Goal: Task Accomplishment & Management: Manage account settings

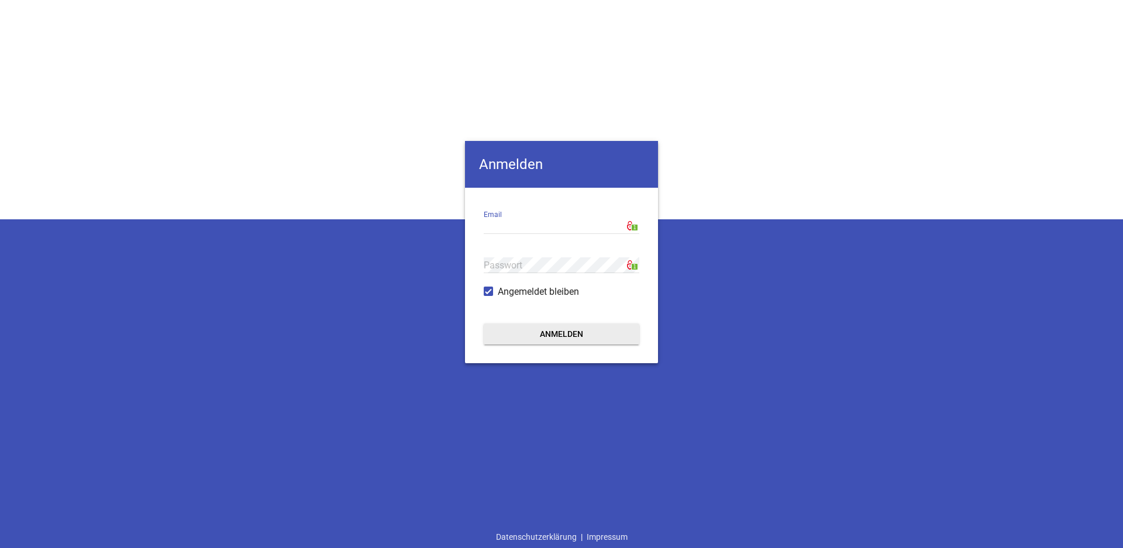
type input "[EMAIL_ADDRESS][DOMAIN_NAME]"
click at [527, 339] on button "Anmelden" at bounding box center [562, 333] width 156 height 21
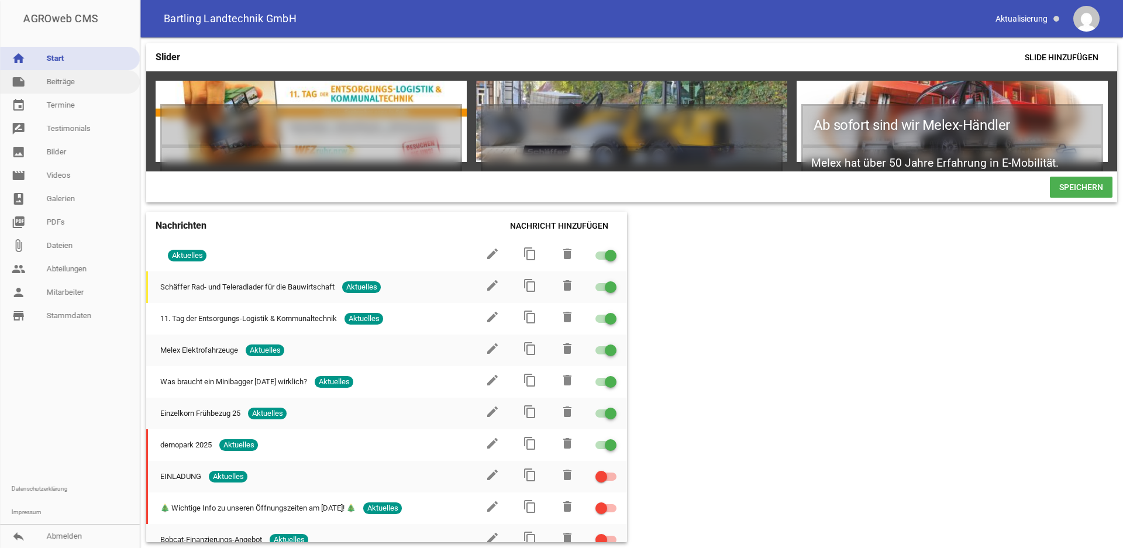
click at [70, 87] on link "note Beiträge" at bounding box center [70, 81] width 140 height 23
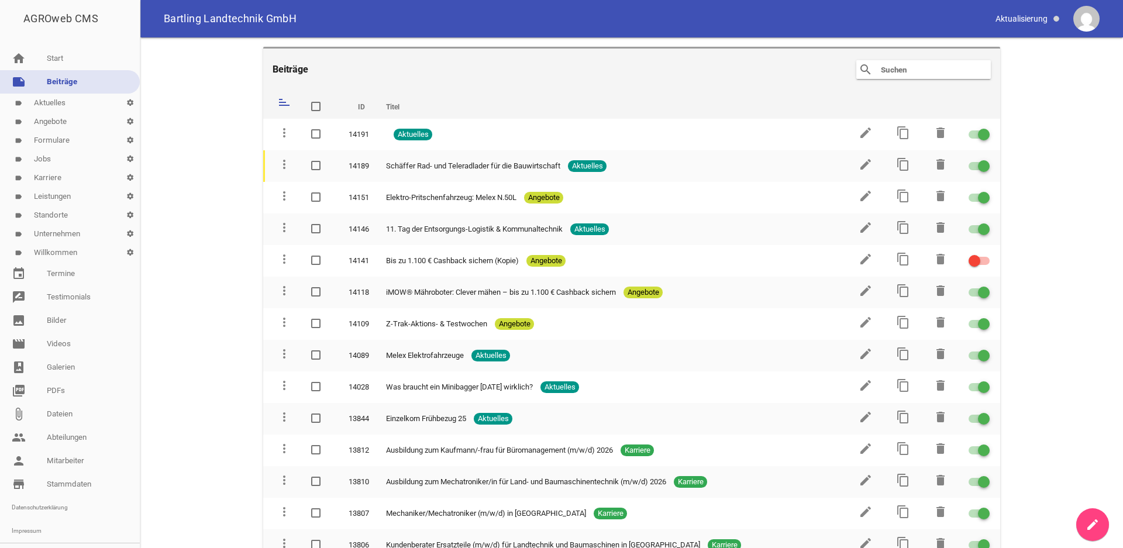
click at [61, 123] on link "label Angebote settings" at bounding box center [70, 121] width 140 height 19
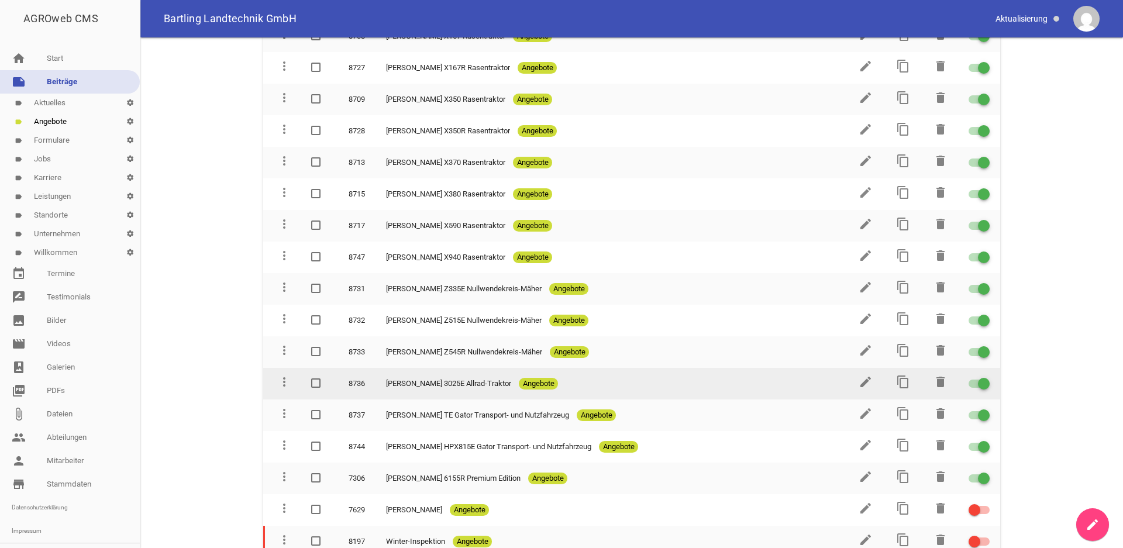
scroll to position [2105, 0]
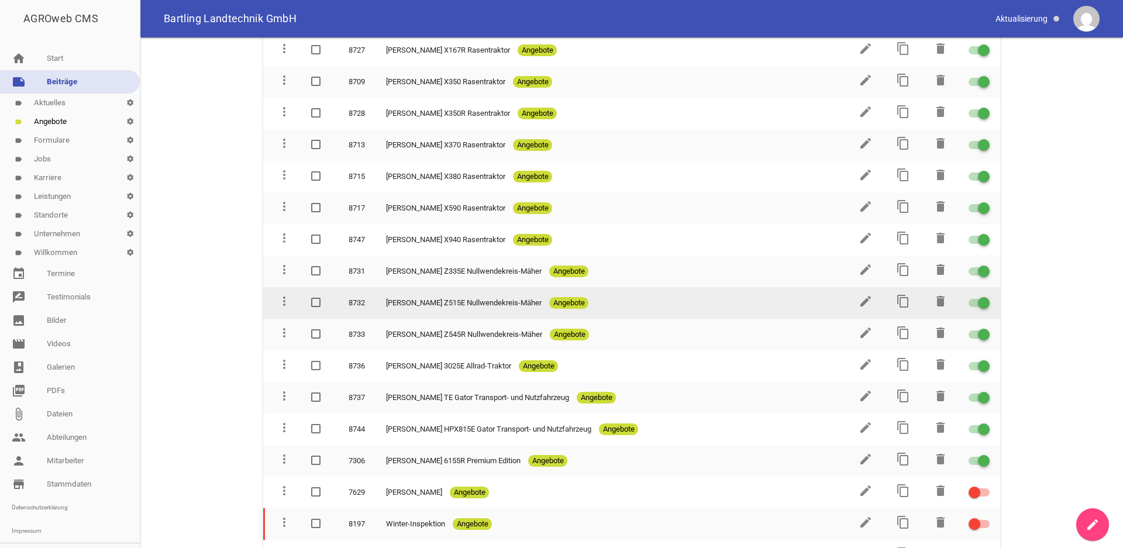
drag, startPoint x: 314, startPoint y: 248, endPoint x: 318, endPoint y: 269, distance: 21.4
click at [314, 267] on span at bounding box center [316, 270] width 8 height 7
click at [327, 264] on input "checkbox" at bounding box center [327, 264] width 0 height 0
click at [315, 299] on span at bounding box center [316, 302] width 8 height 7
click at [327, 296] on input "checkbox" at bounding box center [327, 296] width 0 height 0
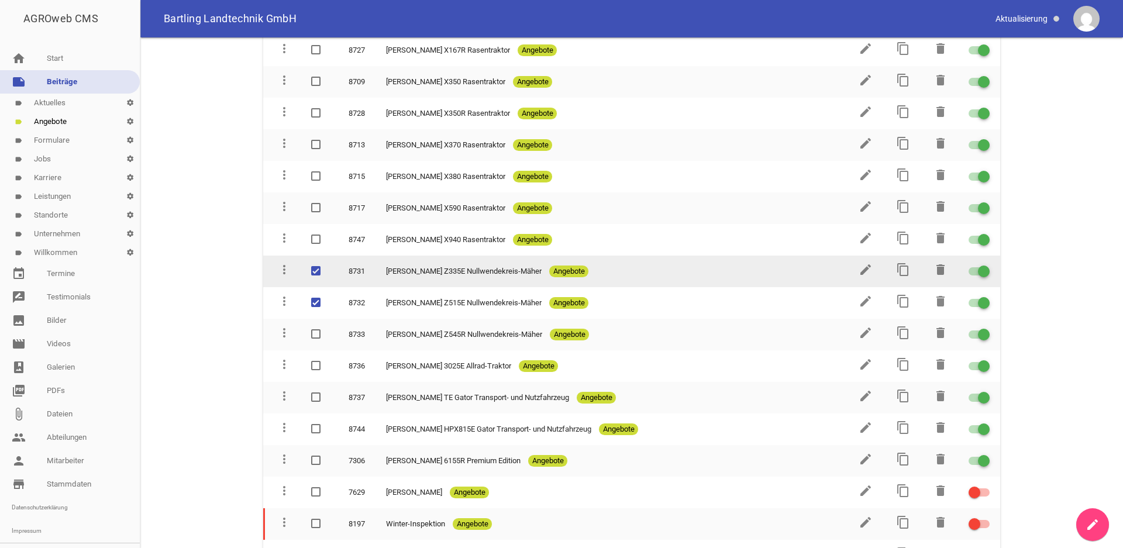
click at [309, 256] on td at bounding box center [319, 272] width 37 height 32
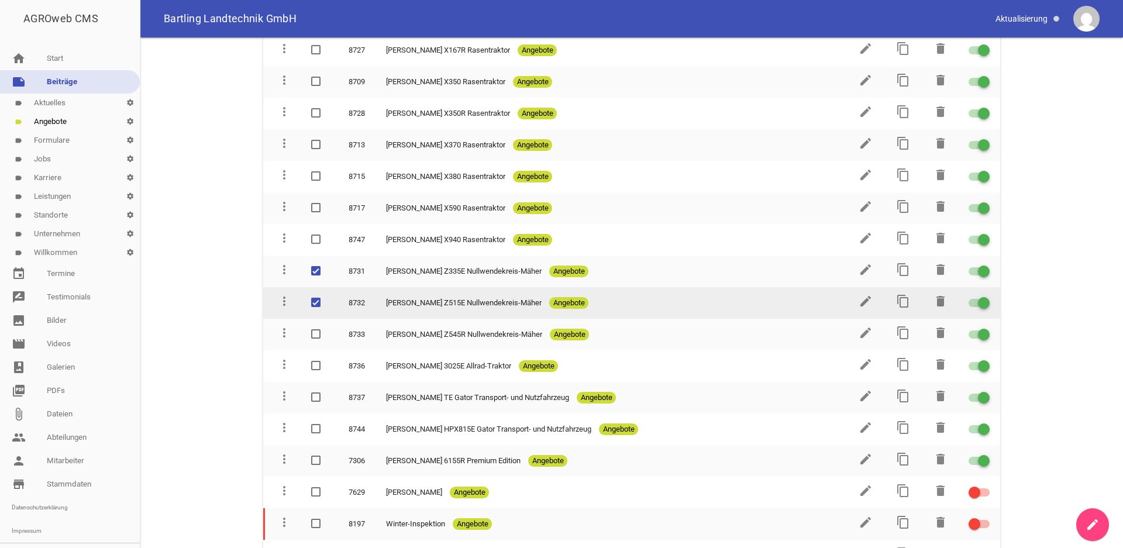
click at [314, 299] on span at bounding box center [316, 302] width 8 height 7
click at [327, 296] on input "checkbox" at bounding box center [327, 296] width 0 height 0
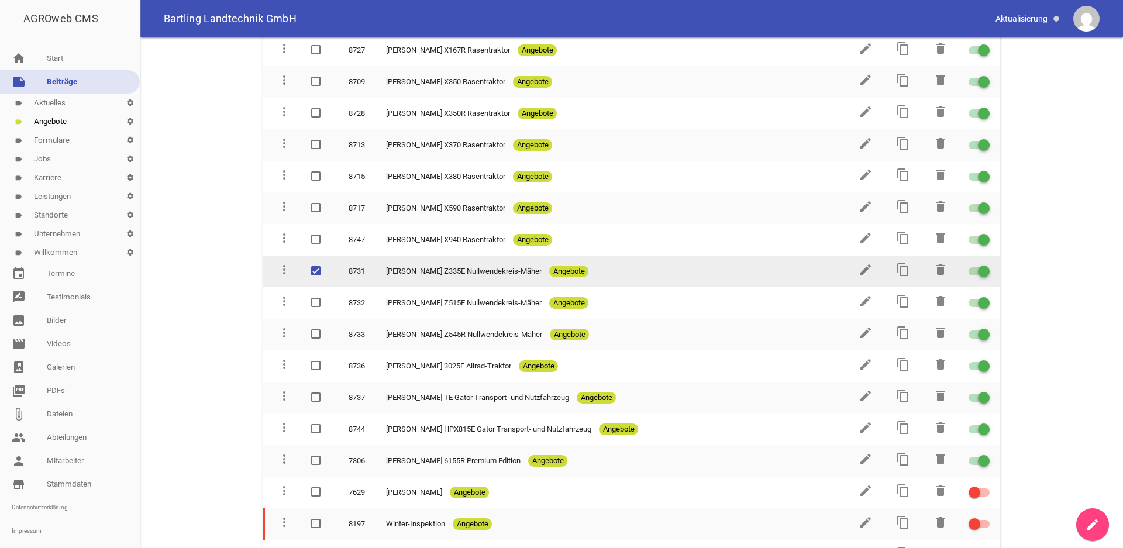
click at [311, 266] on span at bounding box center [315, 270] width 9 height 9
click at [327, 264] on input "checkbox" at bounding box center [327, 264] width 0 height 0
click at [968, 267] on div at bounding box center [978, 271] width 21 height 8
click at [986, 264] on input "checkbox" at bounding box center [986, 264] width 0 height 0
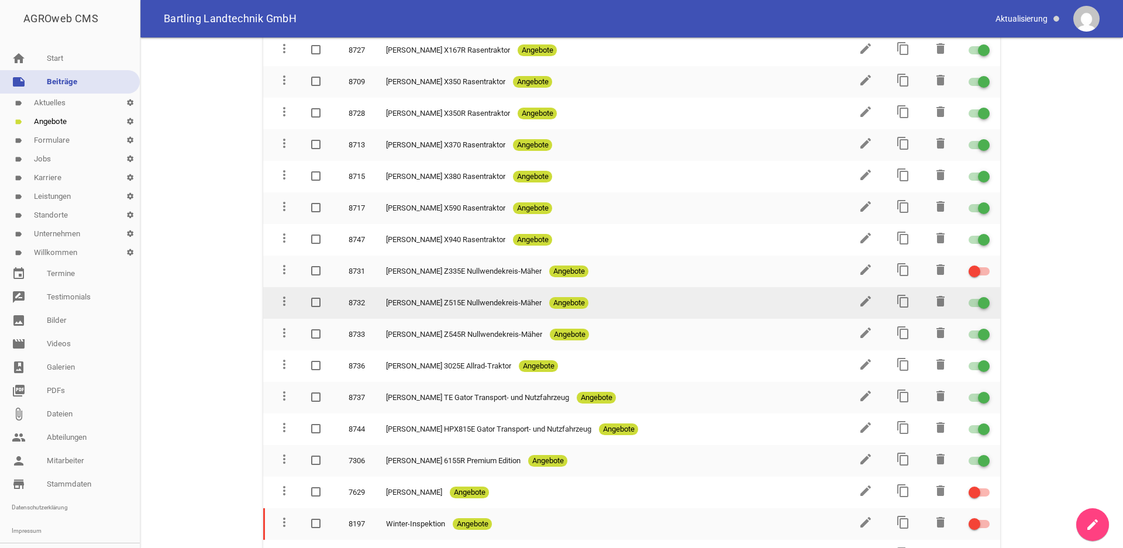
drag, startPoint x: 961, startPoint y: 280, endPoint x: 962, endPoint y: 289, distance: 10.0
click at [968, 299] on div at bounding box center [978, 303] width 21 height 8
click at [986, 296] on input "checkbox" at bounding box center [986, 296] width 0 height 0
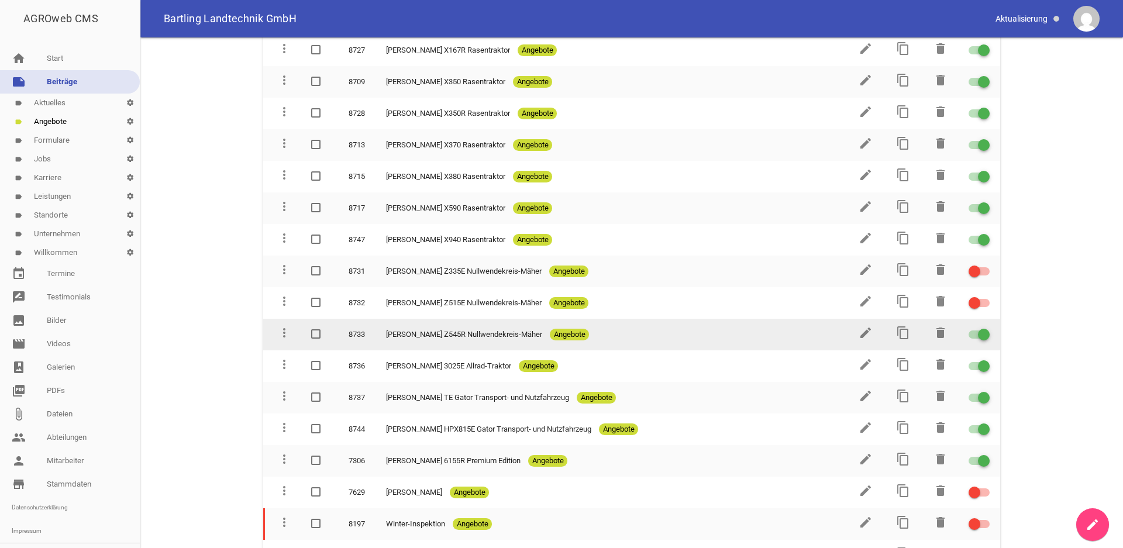
click at [968, 330] on div at bounding box center [978, 334] width 21 height 8
click at [986, 327] on input "checkbox" at bounding box center [986, 327] width 0 height 0
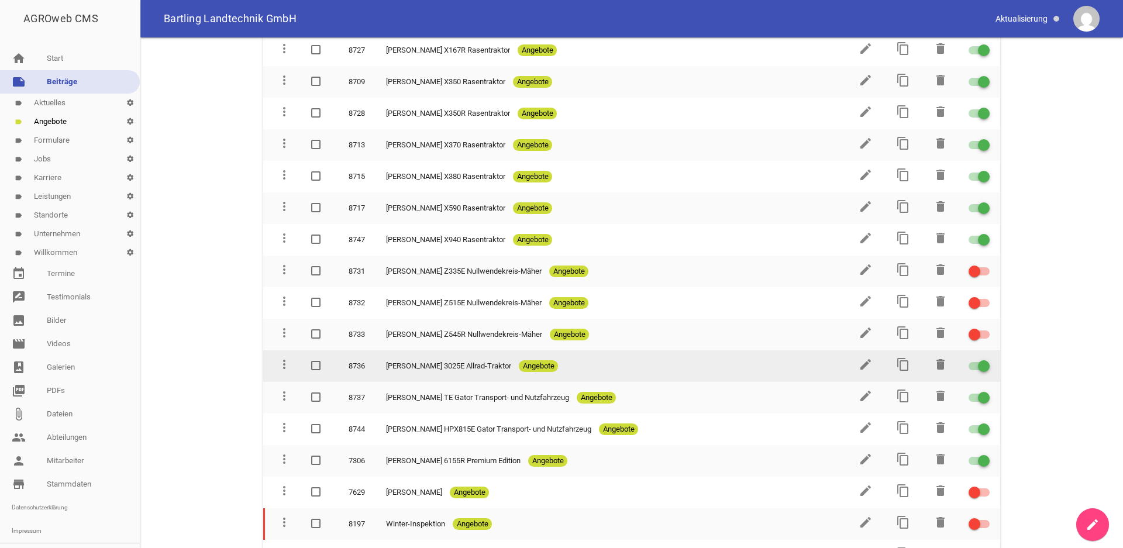
click at [968, 362] on div at bounding box center [978, 366] width 21 height 8
click at [986, 359] on input "checkbox" at bounding box center [986, 359] width 0 height 0
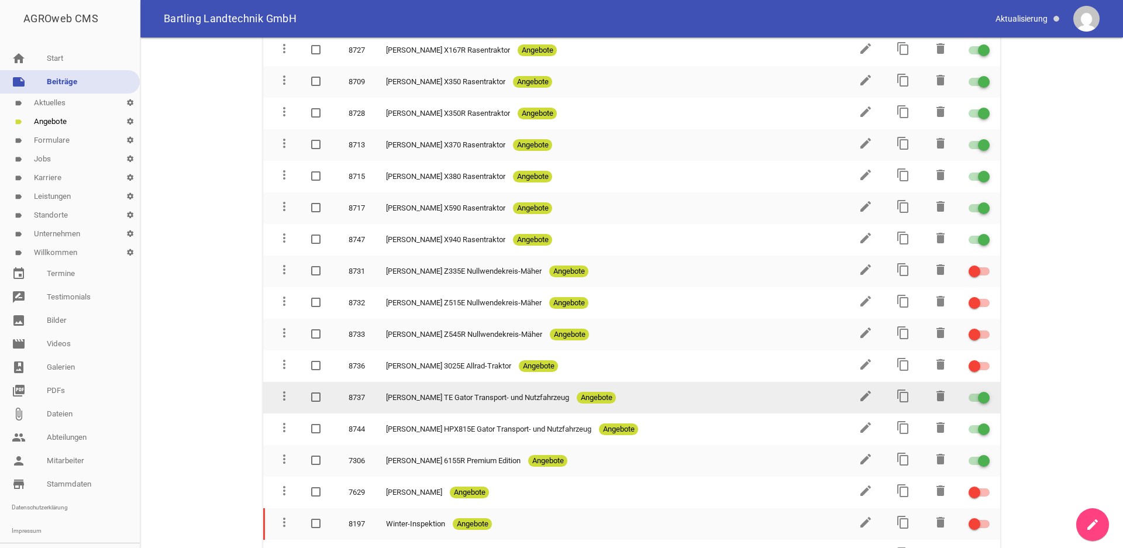
click at [968, 394] on div at bounding box center [978, 398] width 21 height 8
click at [986, 391] on input "checkbox" at bounding box center [986, 391] width 0 height 0
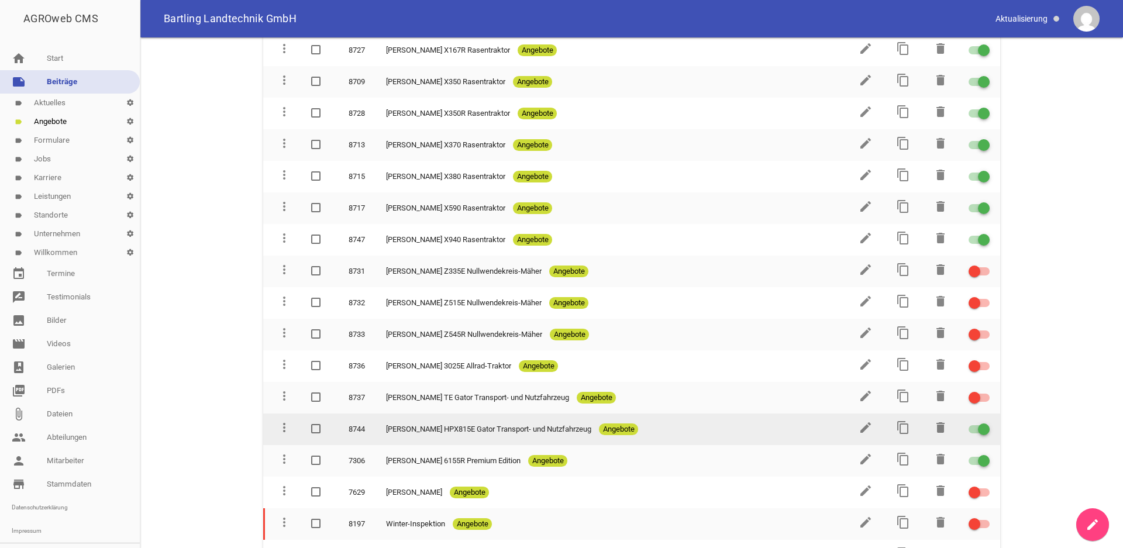
click at [968, 425] on div at bounding box center [978, 429] width 21 height 8
click at [986, 422] on input "checkbox" at bounding box center [986, 422] width 0 height 0
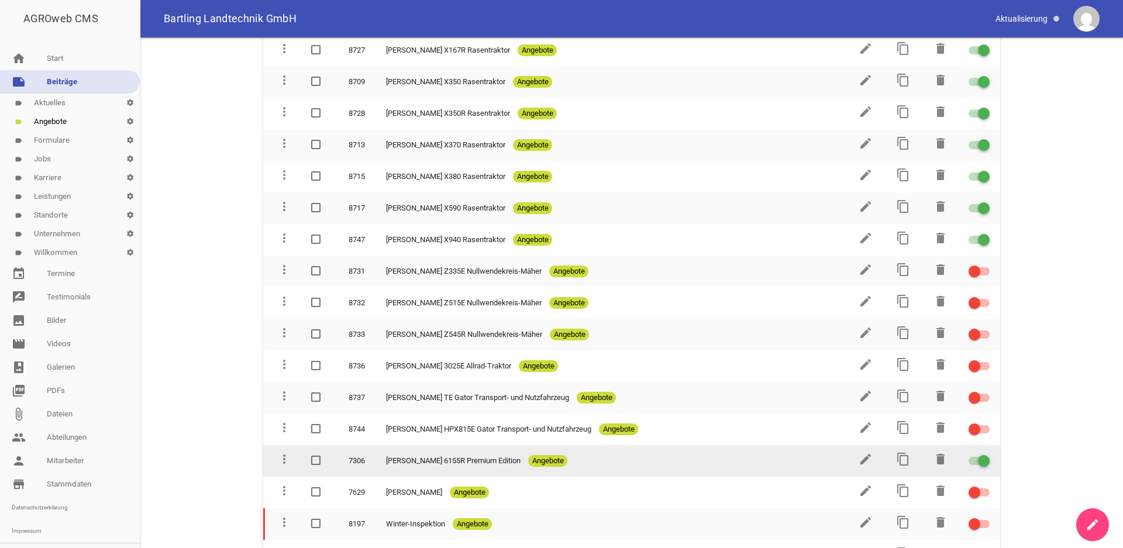
click at [968, 457] on div at bounding box center [978, 461] width 21 height 8
click at [986, 454] on input "checkbox" at bounding box center [986, 454] width 0 height 0
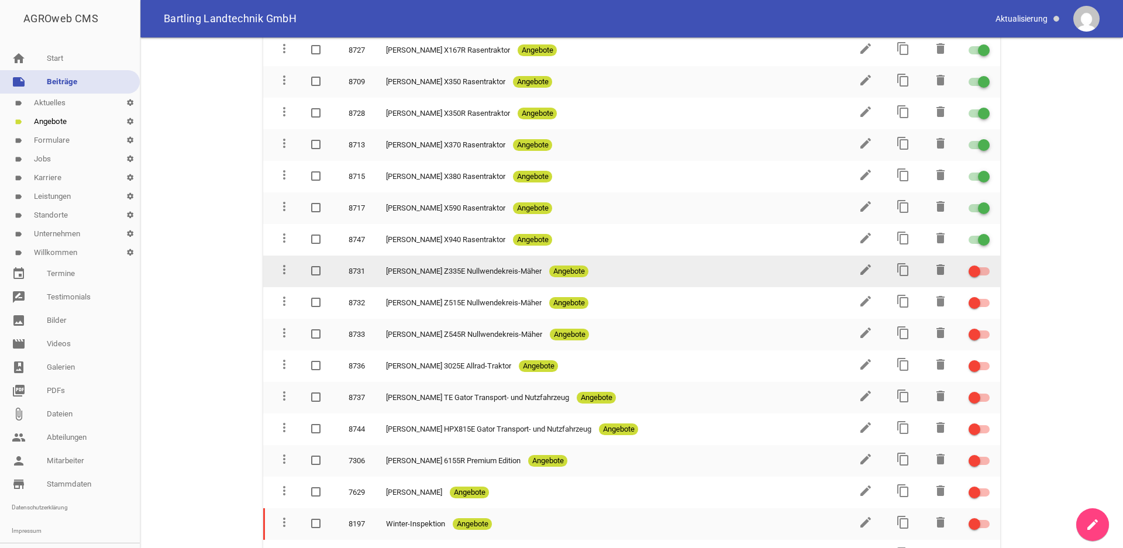
scroll to position [2045, 0]
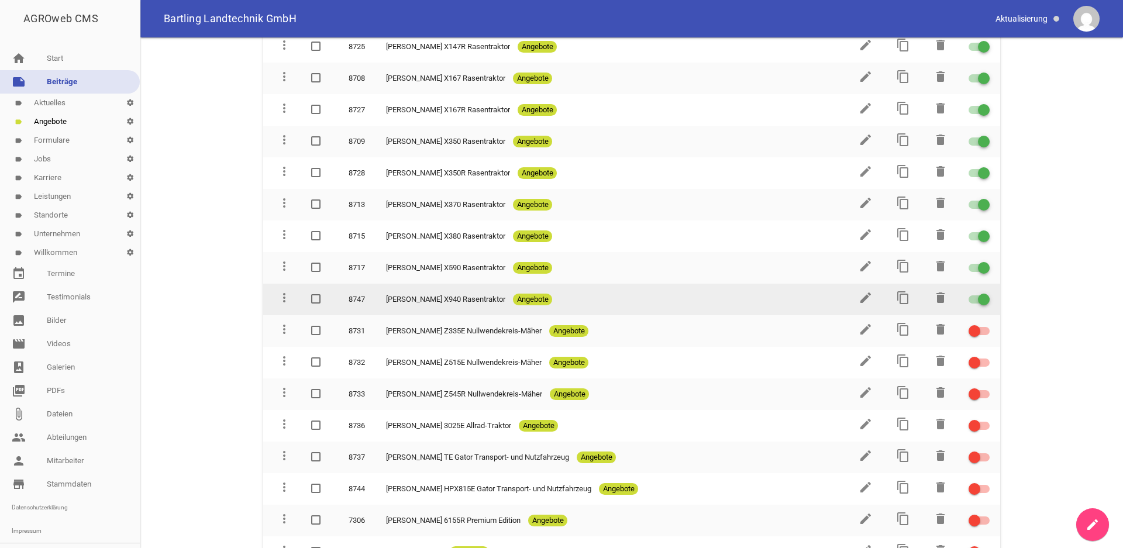
click at [968, 295] on div at bounding box center [978, 299] width 21 height 8
click at [986, 292] on input "checkbox" at bounding box center [986, 292] width 0 height 0
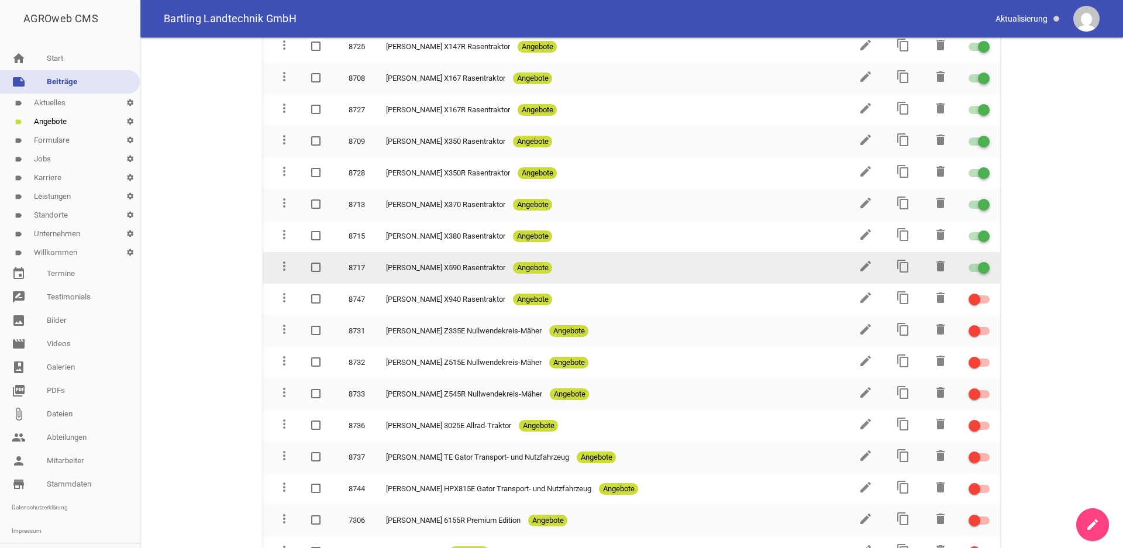
click at [968, 264] on div at bounding box center [978, 268] width 21 height 8
click at [986, 261] on input "checkbox" at bounding box center [986, 261] width 0 height 0
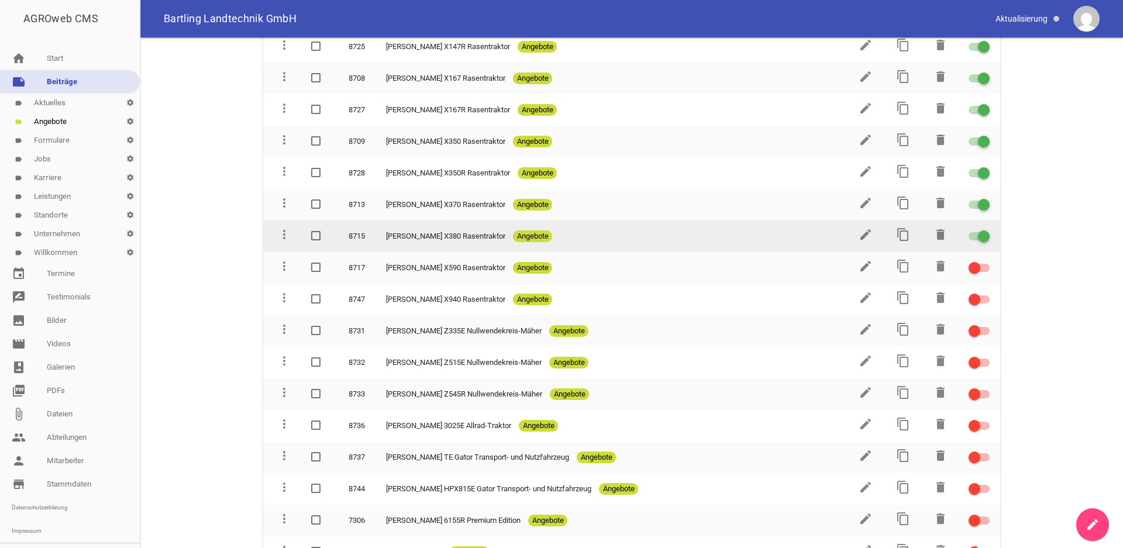
click at [968, 232] on div at bounding box center [978, 236] width 21 height 8
click at [986, 229] on input "checkbox" at bounding box center [986, 229] width 0 height 0
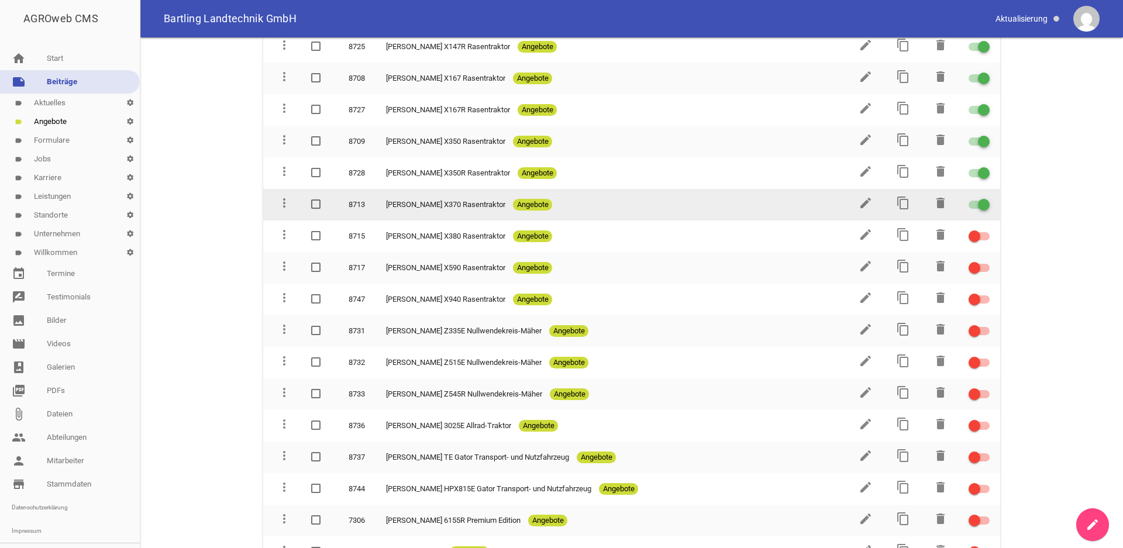
click at [968, 201] on div at bounding box center [978, 205] width 21 height 8
click at [986, 198] on input "checkbox" at bounding box center [986, 198] width 0 height 0
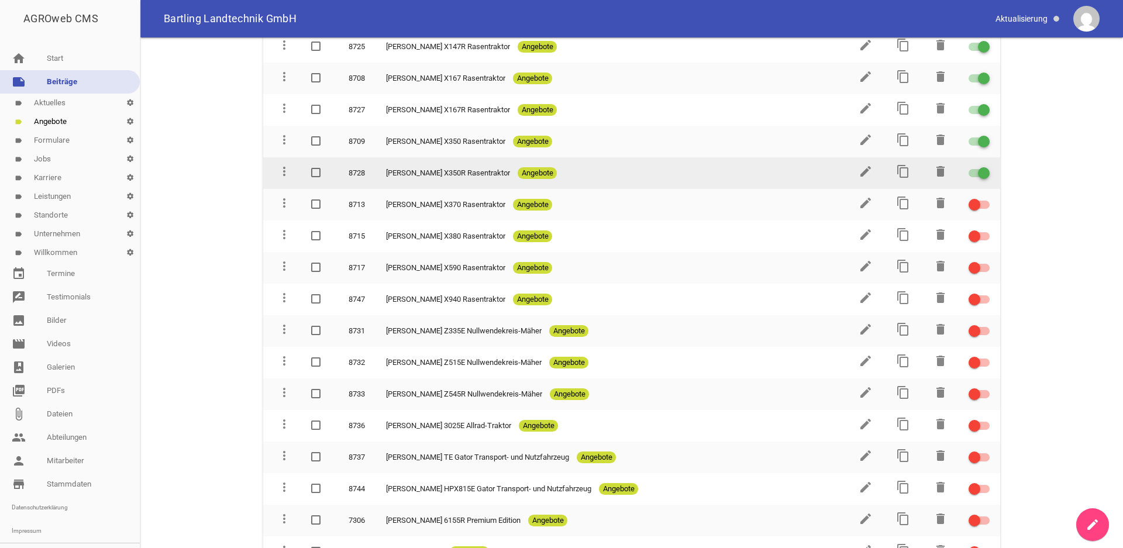
click at [968, 169] on div at bounding box center [978, 173] width 21 height 8
click at [986, 166] on input "checkbox" at bounding box center [986, 166] width 0 height 0
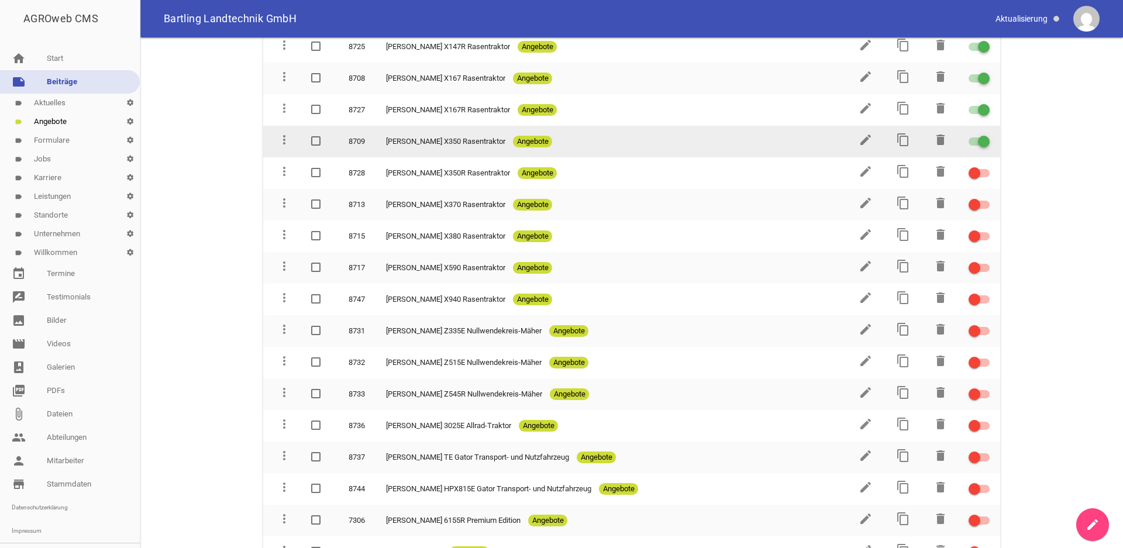
click at [968, 137] on div at bounding box center [978, 141] width 21 height 8
click at [986, 134] on input "checkbox" at bounding box center [986, 134] width 0 height 0
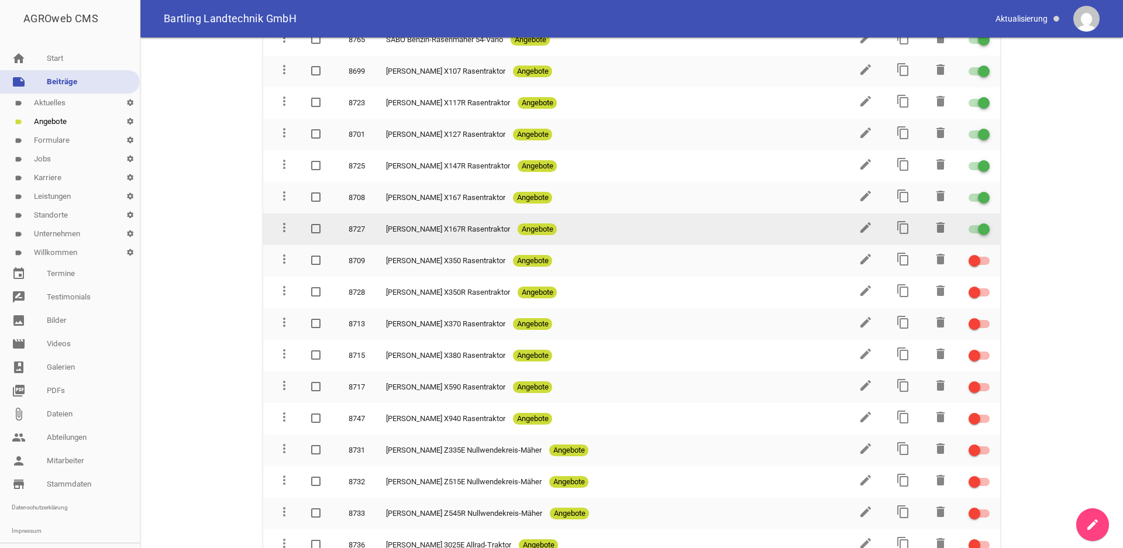
drag, startPoint x: 963, startPoint y: 212, endPoint x: 960, endPoint y: 205, distance: 7.6
click at [968, 225] on div at bounding box center [978, 229] width 21 height 8
click at [986, 222] on input "checkbox" at bounding box center [986, 222] width 0 height 0
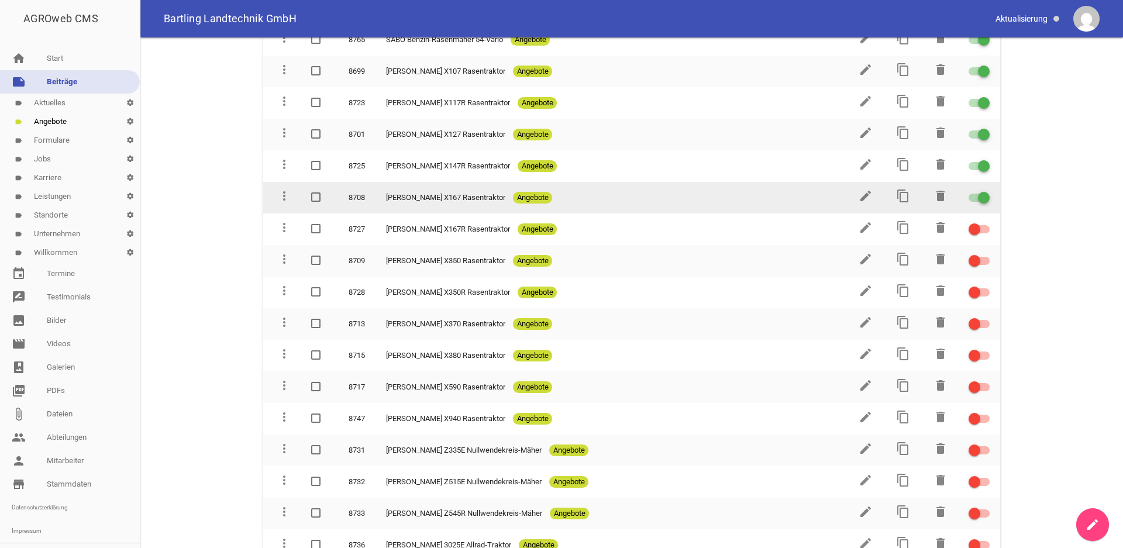
click at [960, 182] on td at bounding box center [979, 198] width 42 height 32
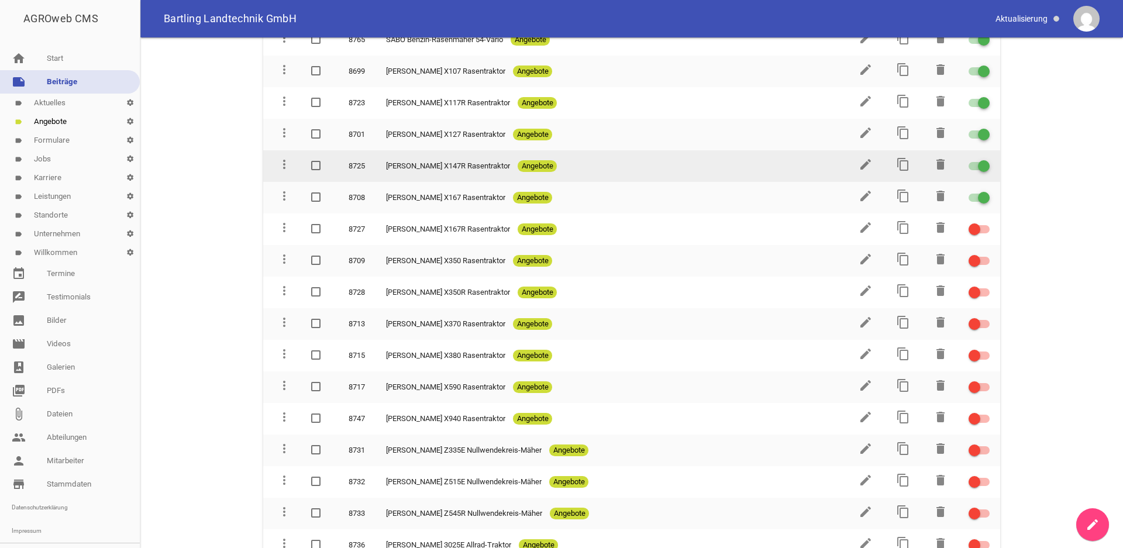
click at [968, 162] on div at bounding box center [978, 166] width 21 height 8
click at [986, 159] on input "checkbox" at bounding box center [986, 159] width 0 height 0
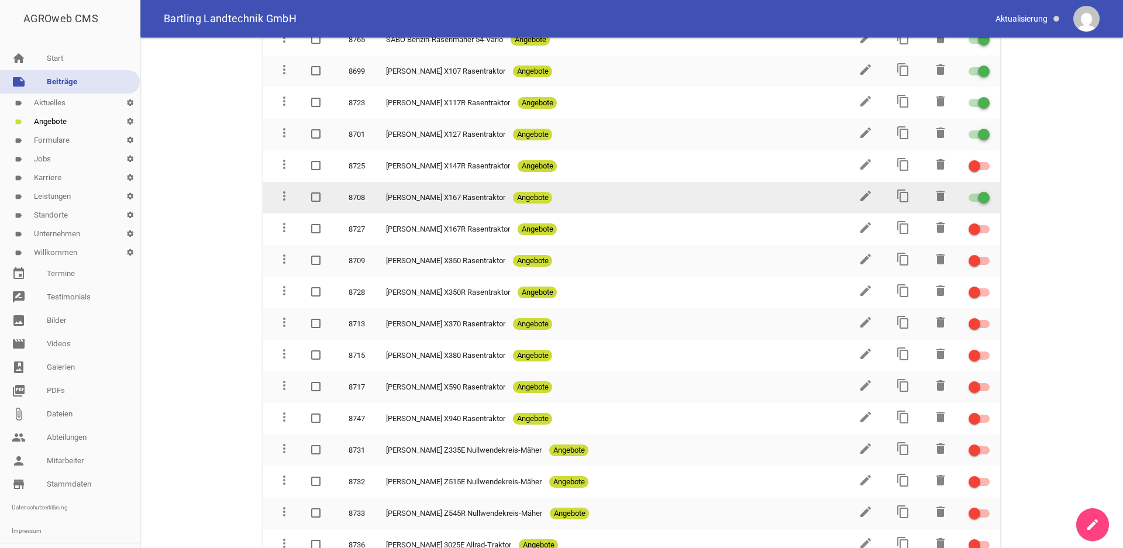
click at [968, 194] on div at bounding box center [978, 198] width 21 height 8
click at [986, 191] on input "checkbox" at bounding box center [986, 191] width 0 height 0
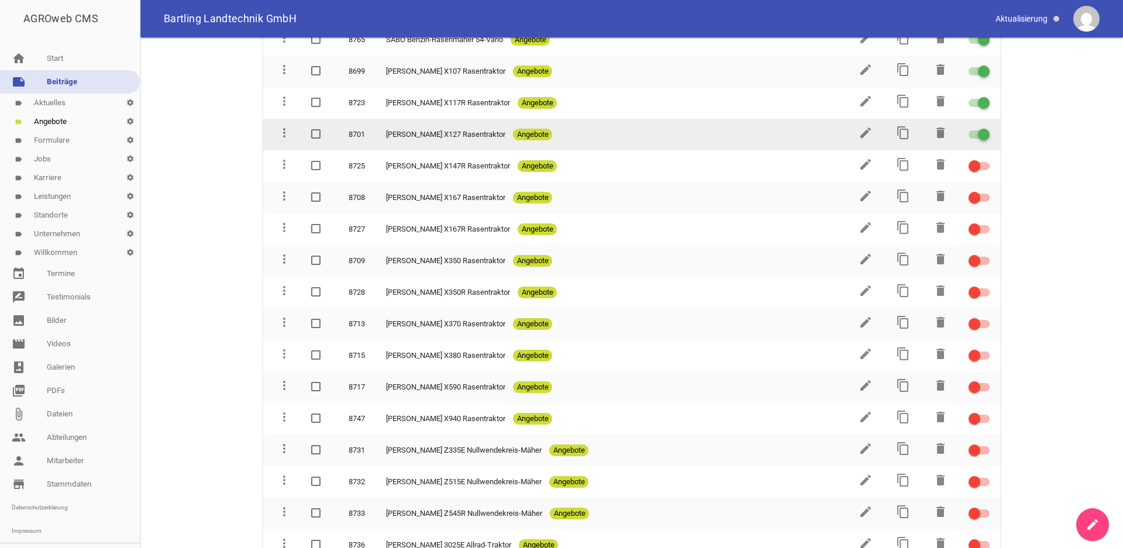
click at [968, 130] on div at bounding box center [978, 134] width 21 height 8
click at [986, 127] on input "checkbox" at bounding box center [986, 127] width 0 height 0
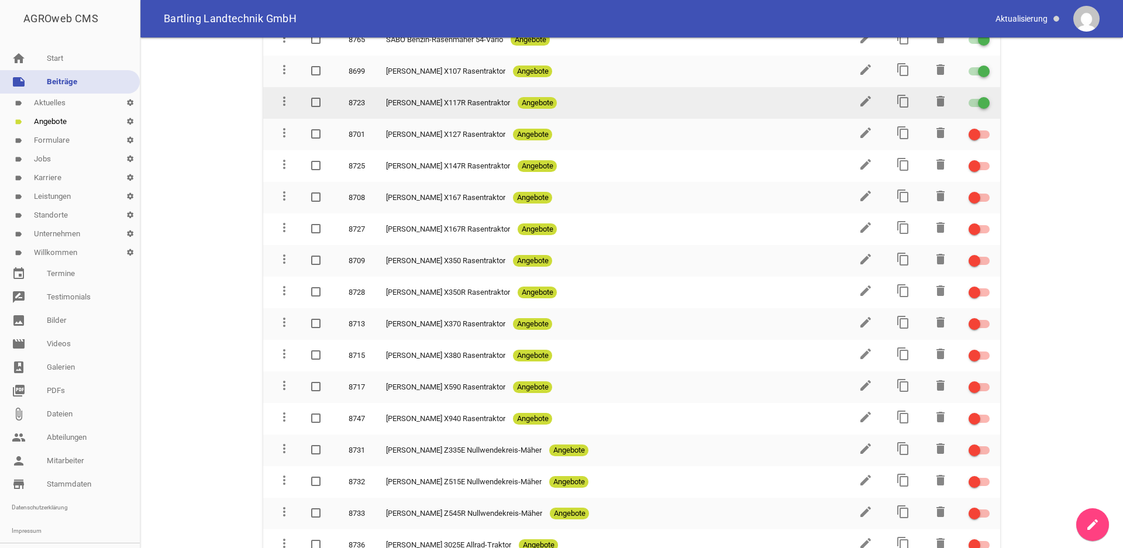
drag, startPoint x: 962, startPoint y: 85, endPoint x: 960, endPoint y: 99, distance: 14.3
click at [968, 99] on div at bounding box center [978, 103] width 21 height 8
click at [986, 96] on input "checkbox" at bounding box center [986, 96] width 0 height 0
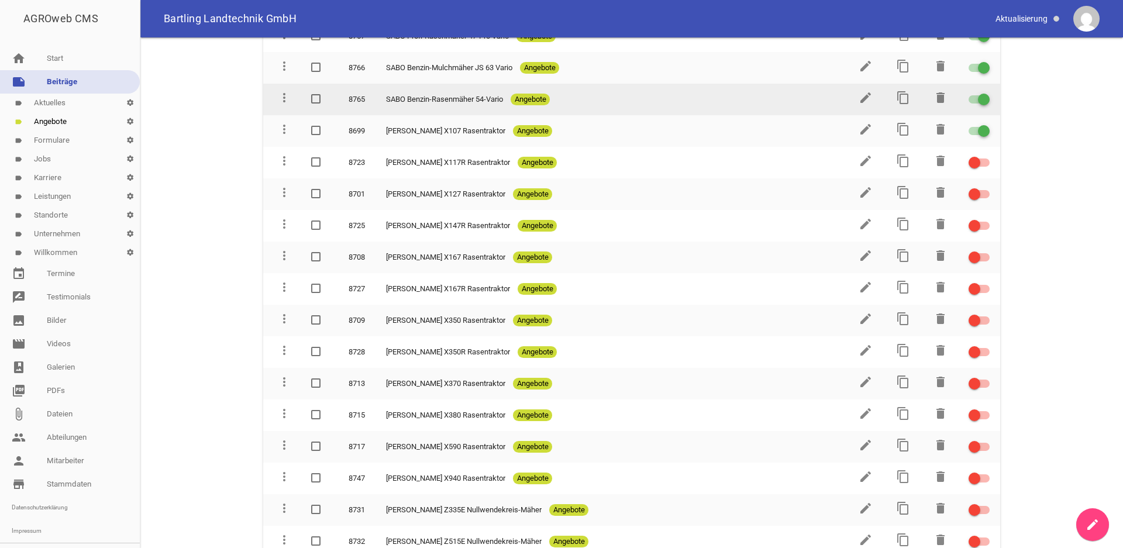
scroll to position [1807, 0]
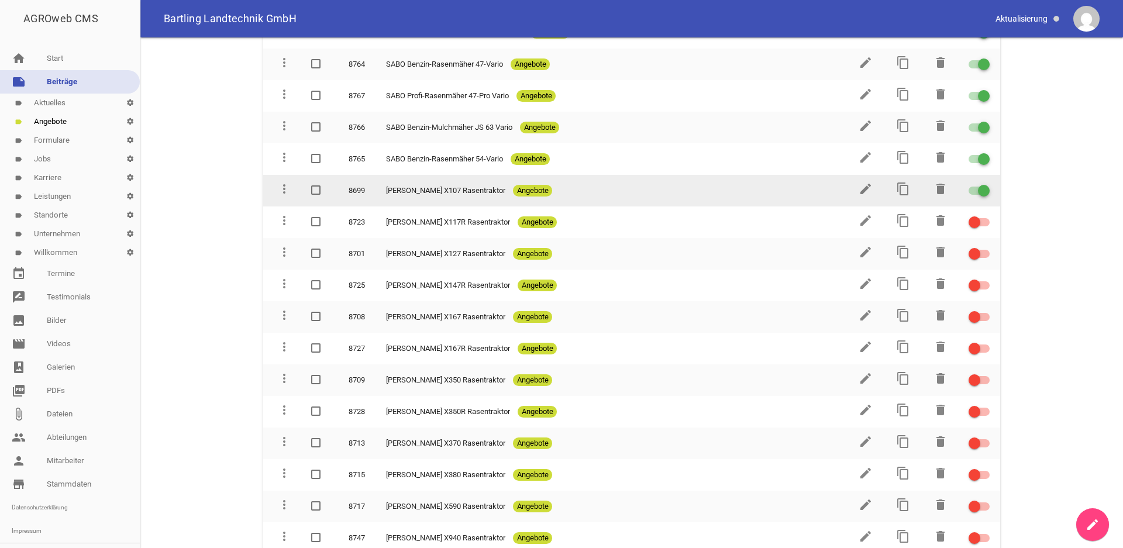
click at [959, 180] on td at bounding box center [979, 191] width 42 height 32
click at [968, 184] on label at bounding box center [977, 191] width 18 height 14
click at [986, 184] on input "checkbox" at bounding box center [986, 184] width 0 height 0
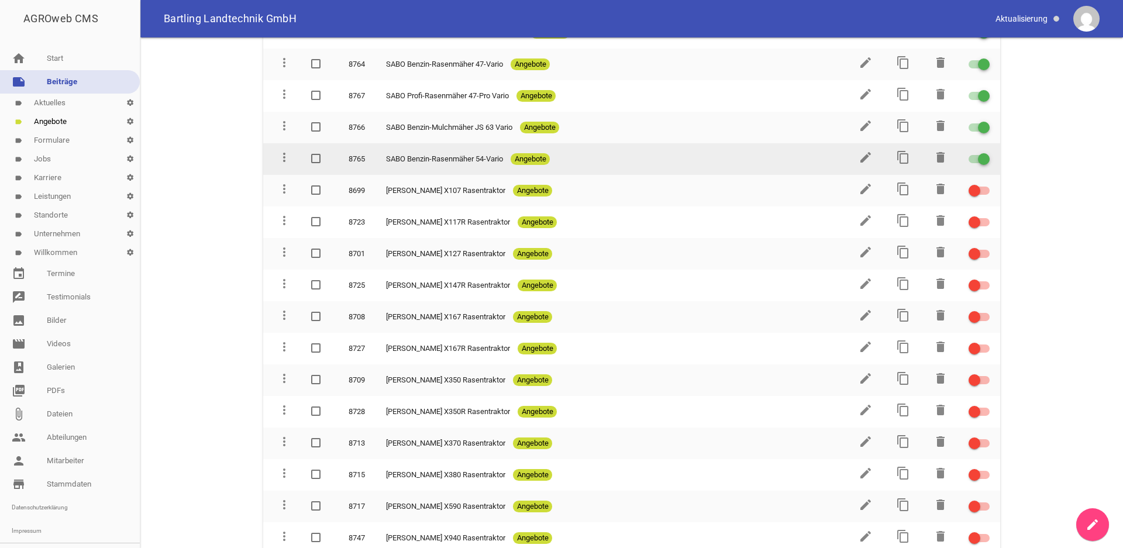
click at [968, 155] on div at bounding box center [978, 159] width 21 height 8
click at [986, 152] on input "checkbox" at bounding box center [986, 152] width 0 height 0
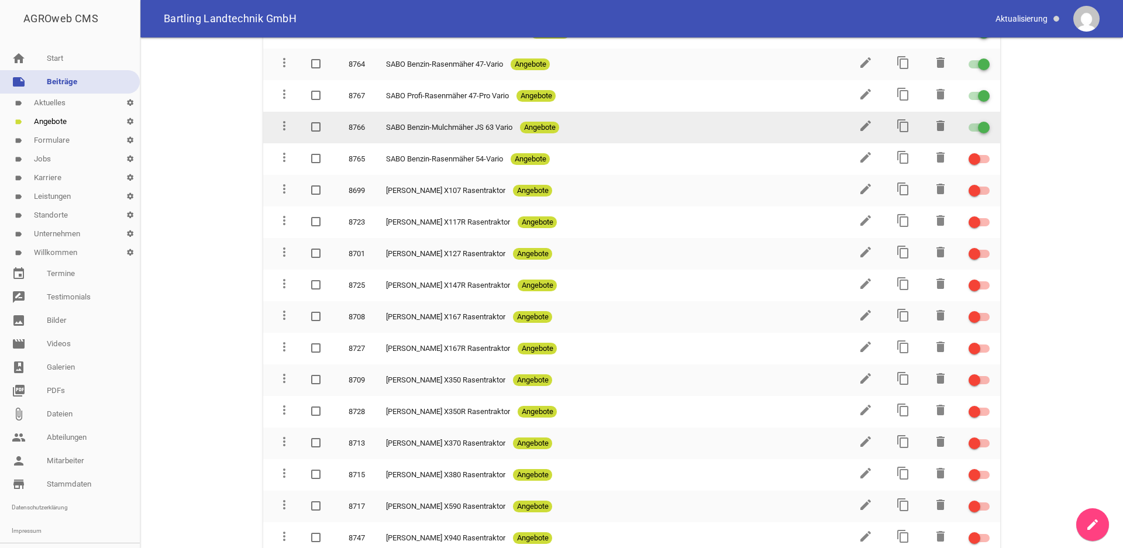
click at [968, 123] on div at bounding box center [978, 127] width 21 height 8
click at [986, 120] on input "checkbox" at bounding box center [986, 120] width 0 height 0
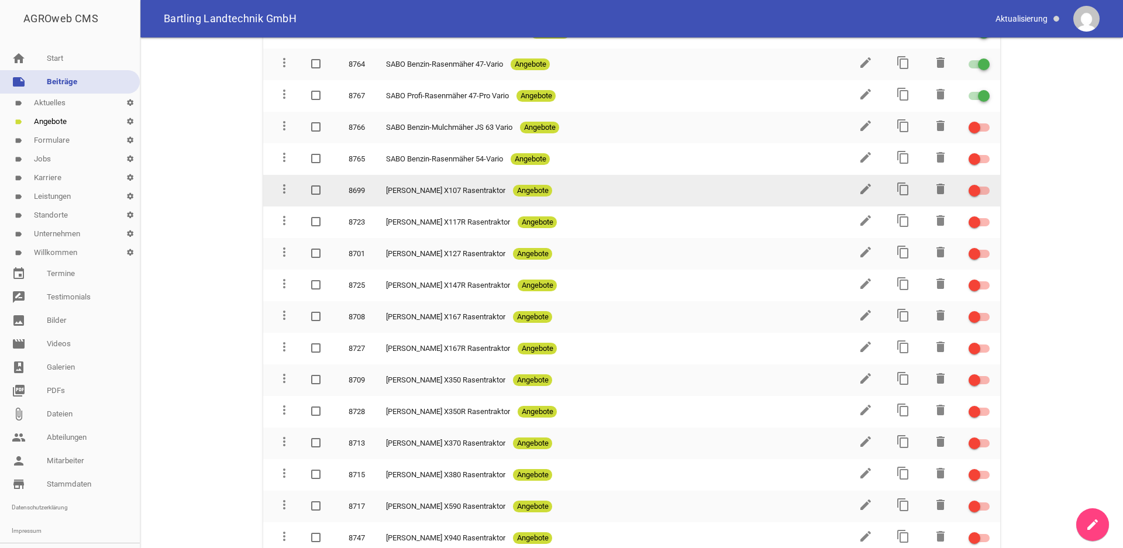
scroll to position [1688, 0]
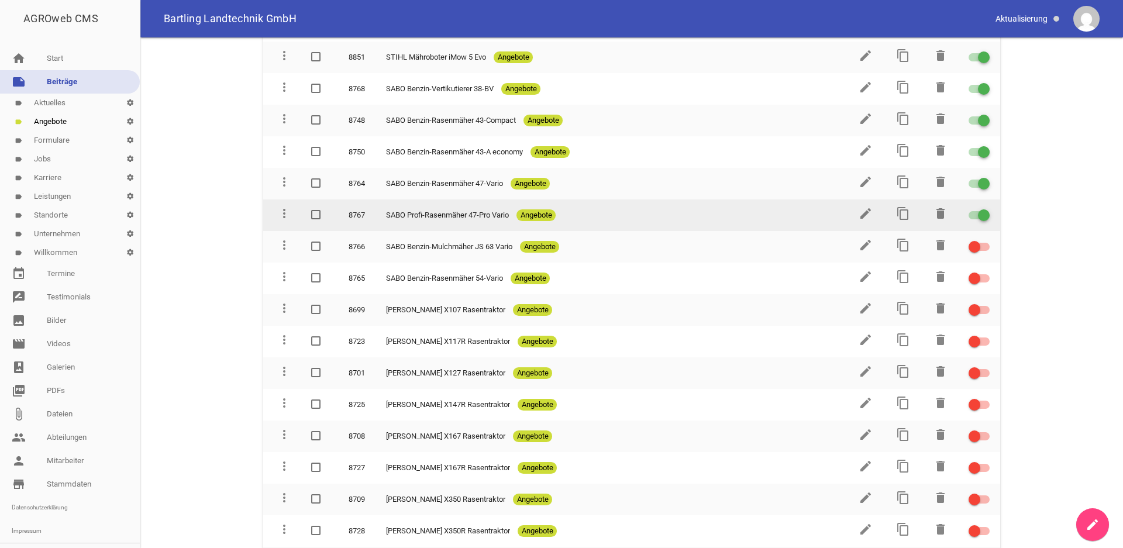
click at [968, 211] on div at bounding box center [978, 215] width 21 height 8
click at [986, 208] on input "checkbox" at bounding box center [986, 208] width 0 height 0
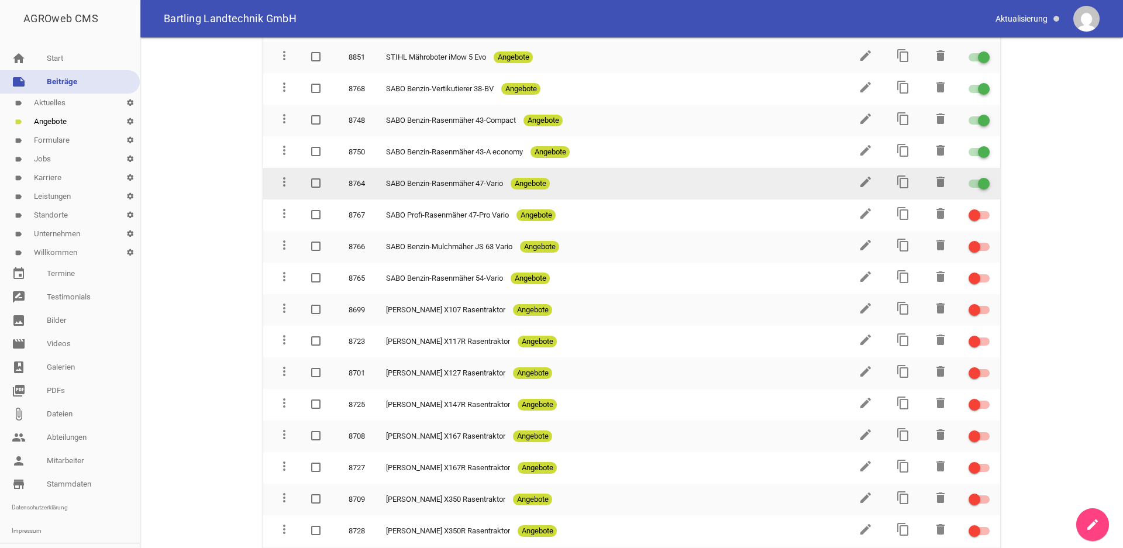
click at [968, 180] on div at bounding box center [978, 184] width 21 height 8
click at [986, 177] on input "checkbox" at bounding box center [986, 177] width 0 height 0
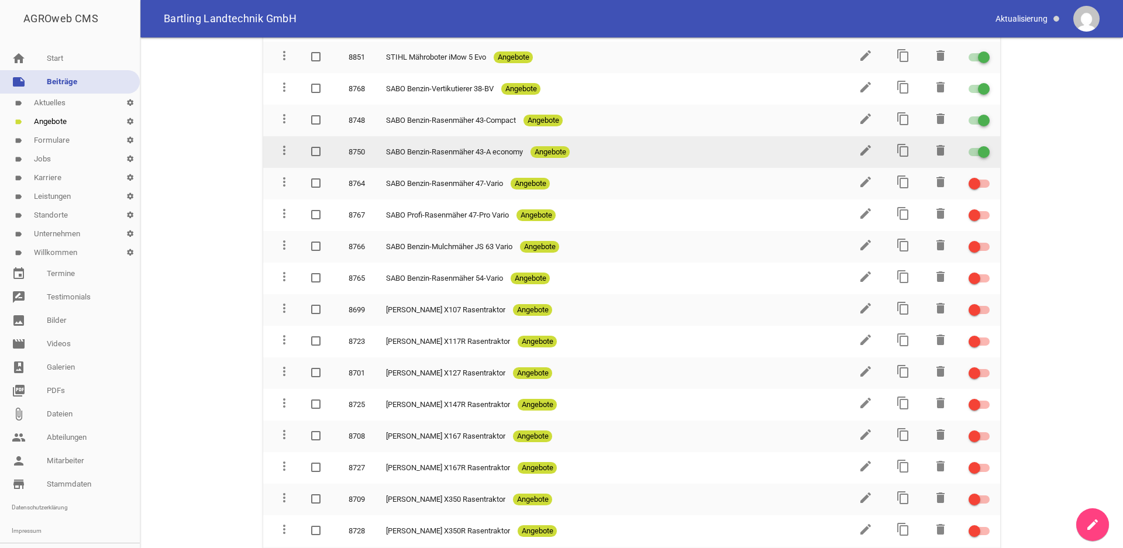
click at [968, 148] on div at bounding box center [978, 152] width 21 height 8
click at [986, 145] on input "checkbox" at bounding box center [986, 145] width 0 height 0
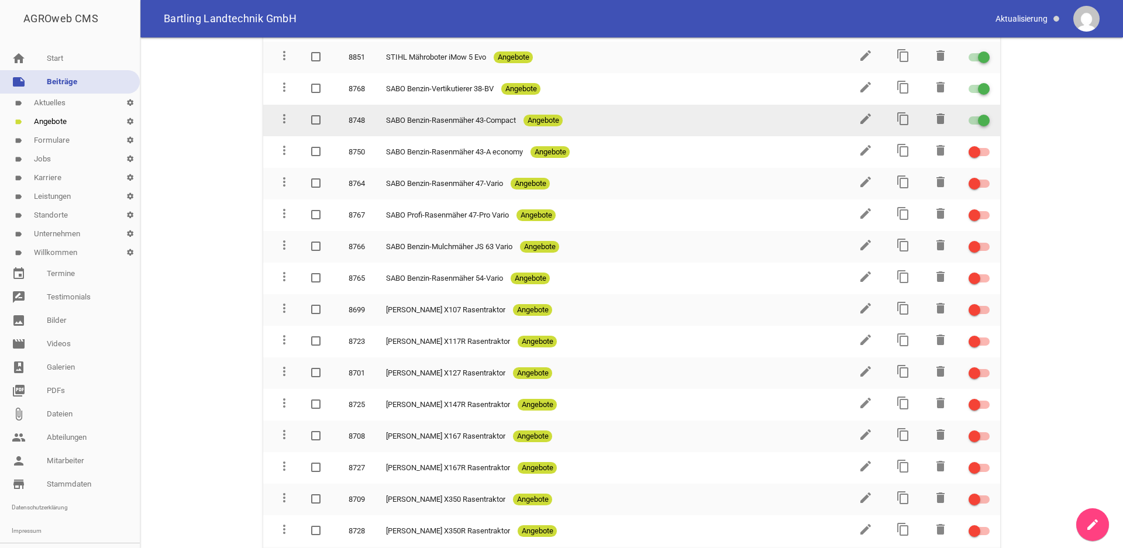
drag, startPoint x: 963, startPoint y: 107, endPoint x: 962, endPoint y: 115, distance: 8.2
click at [968, 116] on div at bounding box center [978, 120] width 21 height 8
click at [986, 113] on input "checkbox" at bounding box center [986, 113] width 0 height 0
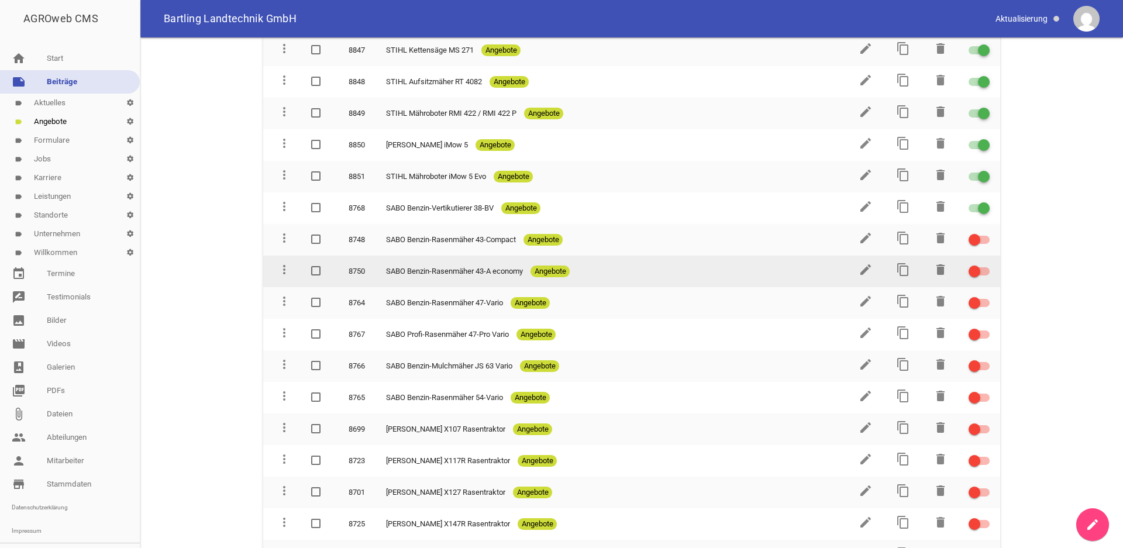
scroll to position [1509, 0]
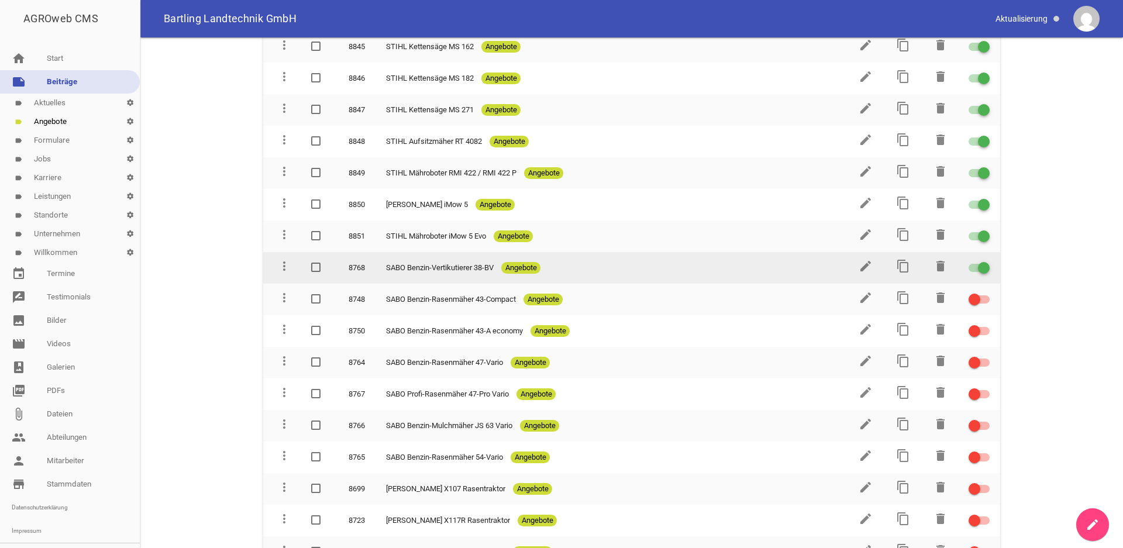
click at [958, 252] on td at bounding box center [979, 268] width 42 height 32
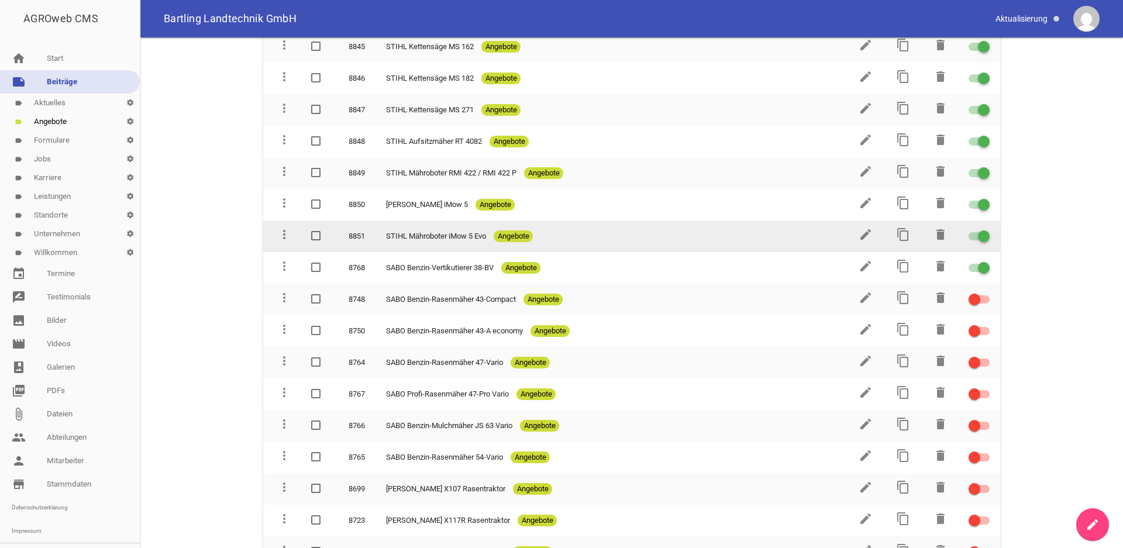
click at [968, 232] on div at bounding box center [978, 236] width 21 height 8
click at [986, 229] on input "checkbox" at bounding box center [986, 229] width 0 height 0
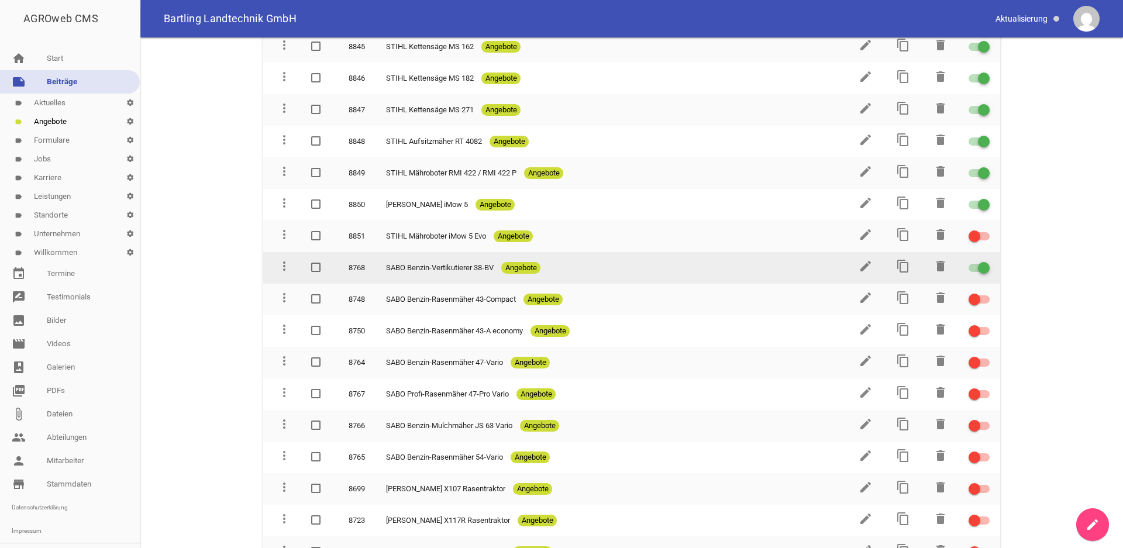
click at [968, 264] on div at bounding box center [978, 268] width 21 height 8
click at [986, 261] on input "checkbox" at bounding box center [986, 261] width 0 height 0
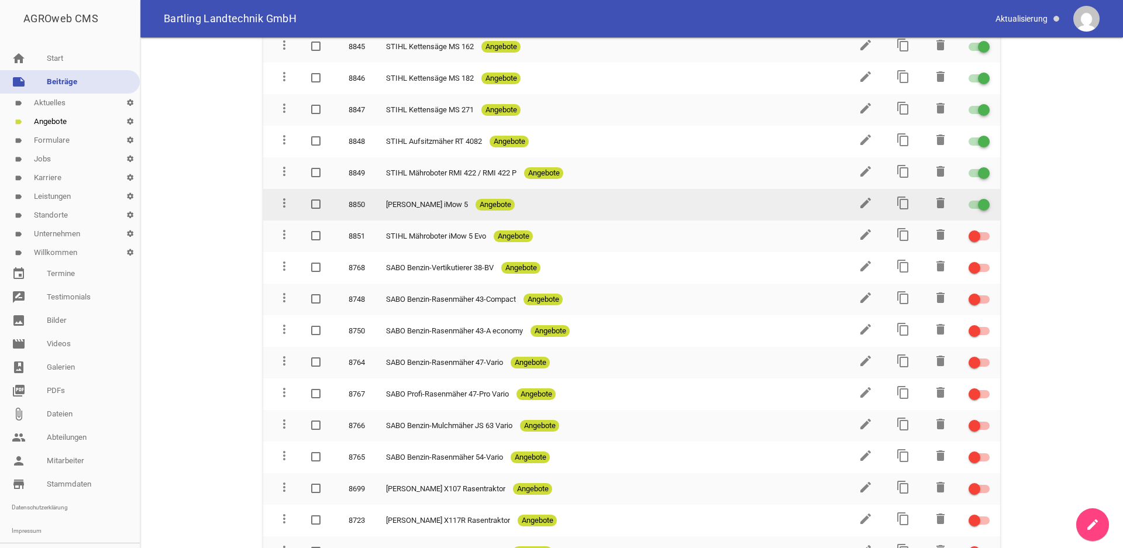
click at [968, 201] on div at bounding box center [978, 205] width 21 height 8
click at [986, 198] on input "checkbox" at bounding box center [986, 198] width 0 height 0
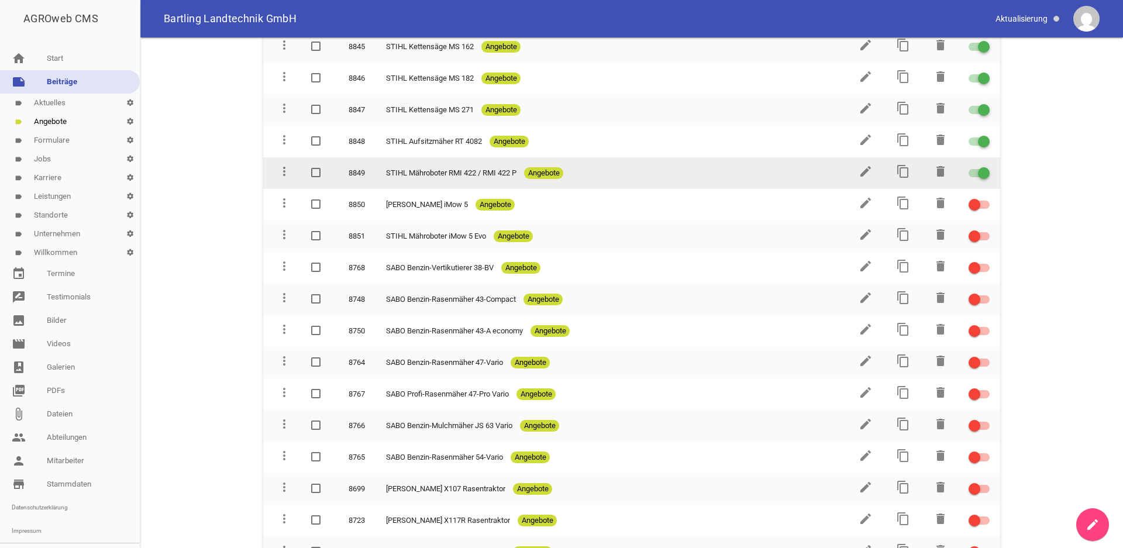
click at [968, 169] on div at bounding box center [978, 173] width 21 height 8
click at [986, 166] on input "checkbox" at bounding box center [986, 166] width 0 height 0
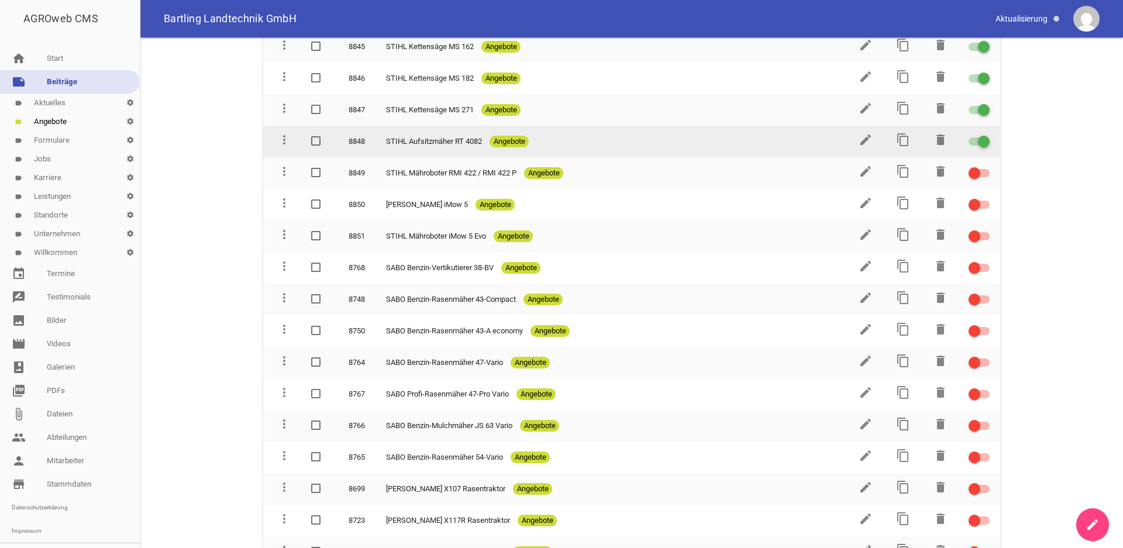
click at [968, 134] on label at bounding box center [977, 141] width 18 height 14
click at [986, 134] on input "checkbox" at bounding box center [986, 134] width 0 height 0
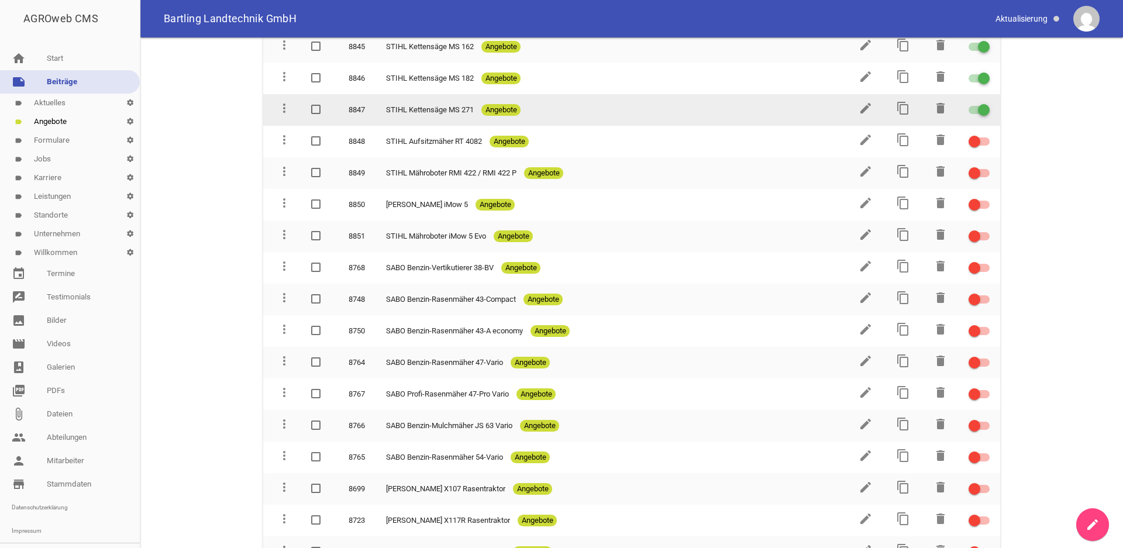
scroll to position [1389, 0]
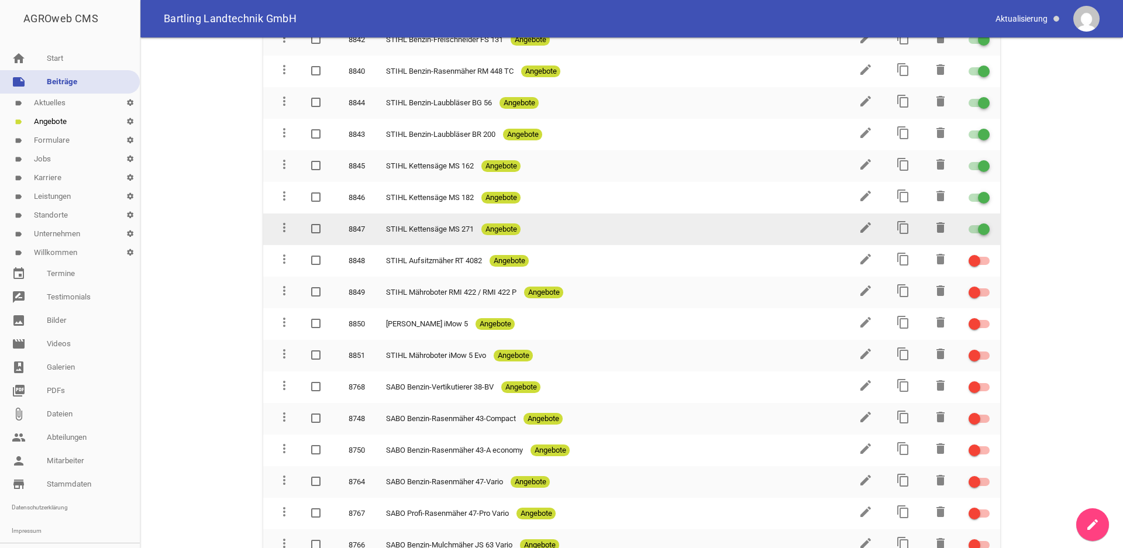
click at [968, 225] on div at bounding box center [978, 229] width 21 height 8
click at [986, 222] on input "checkbox" at bounding box center [986, 222] width 0 height 0
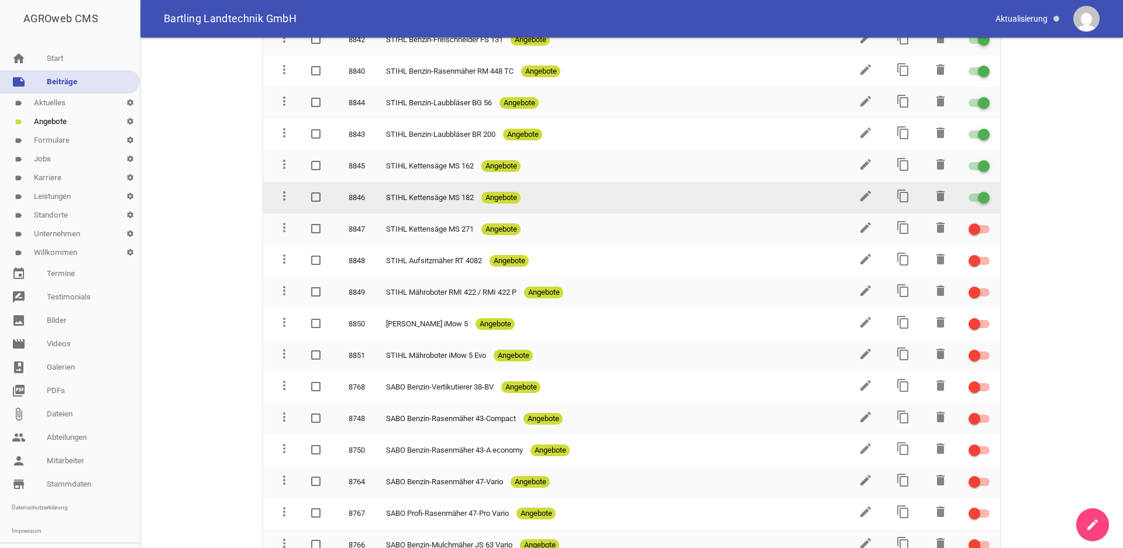
drag, startPoint x: 962, startPoint y: 184, endPoint x: 960, endPoint y: 172, distance: 12.6
click at [968, 194] on div at bounding box center [978, 198] width 21 height 8
click at [986, 191] on input "checkbox" at bounding box center [986, 191] width 0 height 0
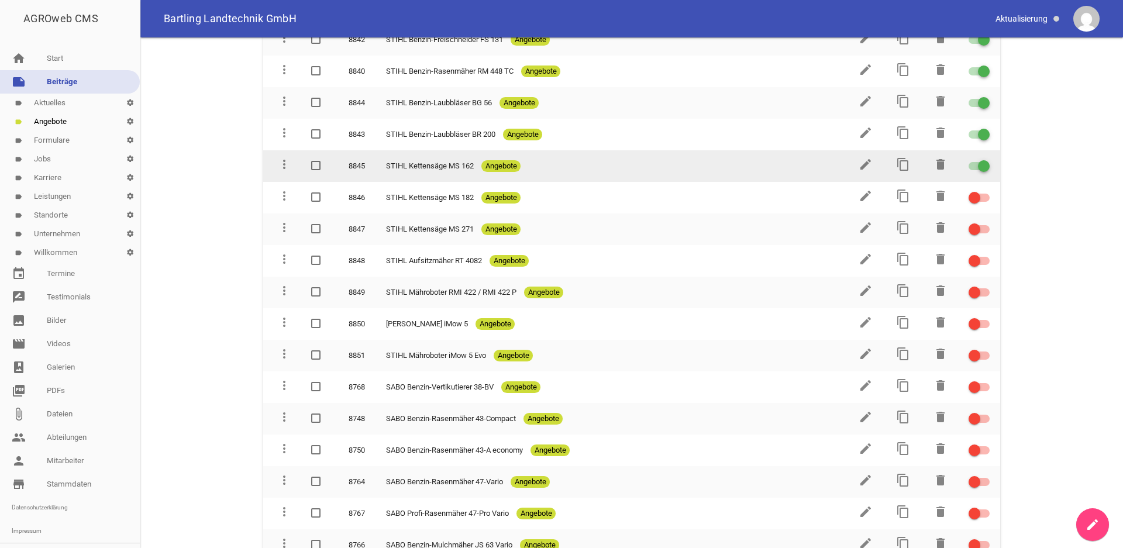
click at [968, 162] on div at bounding box center [978, 166] width 21 height 8
click at [986, 159] on input "checkbox" at bounding box center [986, 159] width 0 height 0
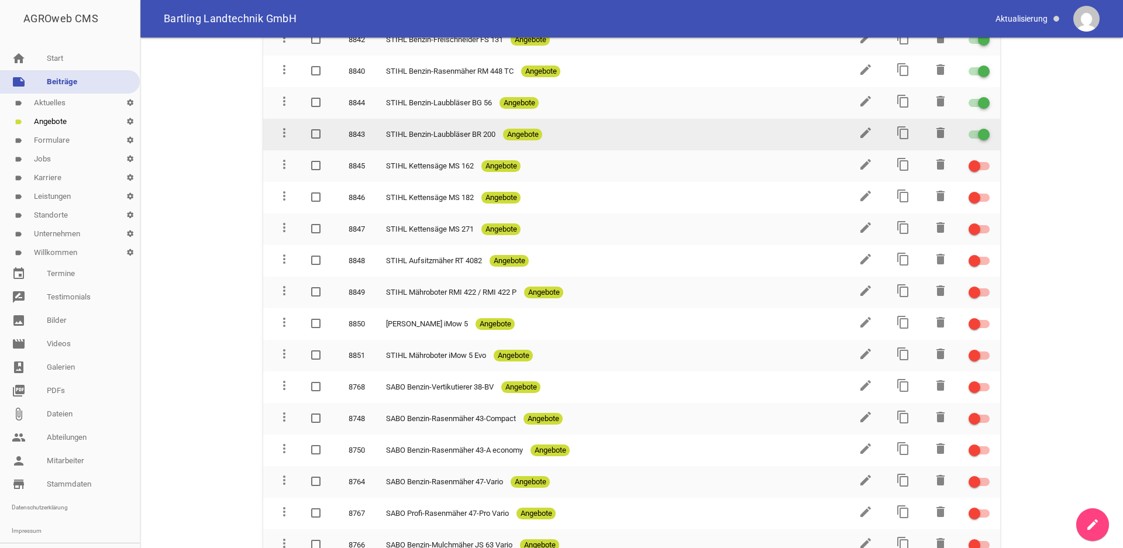
click at [968, 130] on div at bounding box center [978, 134] width 21 height 8
click at [986, 127] on input "checkbox" at bounding box center [986, 127] width 0 height 0
drag, startPoint x: 963, startPoint y: 91, endPoint x: 954, endPoint y: 110, distance: 20.9
click at [968, 99] on div at bounding box center [978, 103] width 21 height 8
click at [986, 96] on input "checkbox" at bounding box center [986, 96] width 0 height 0
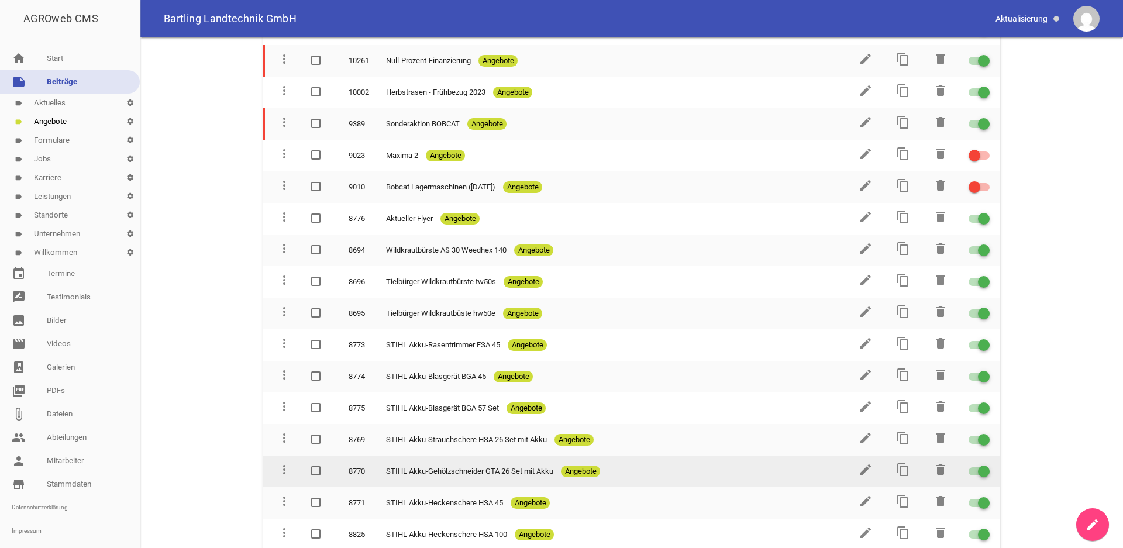
scroll to position [614, 0]
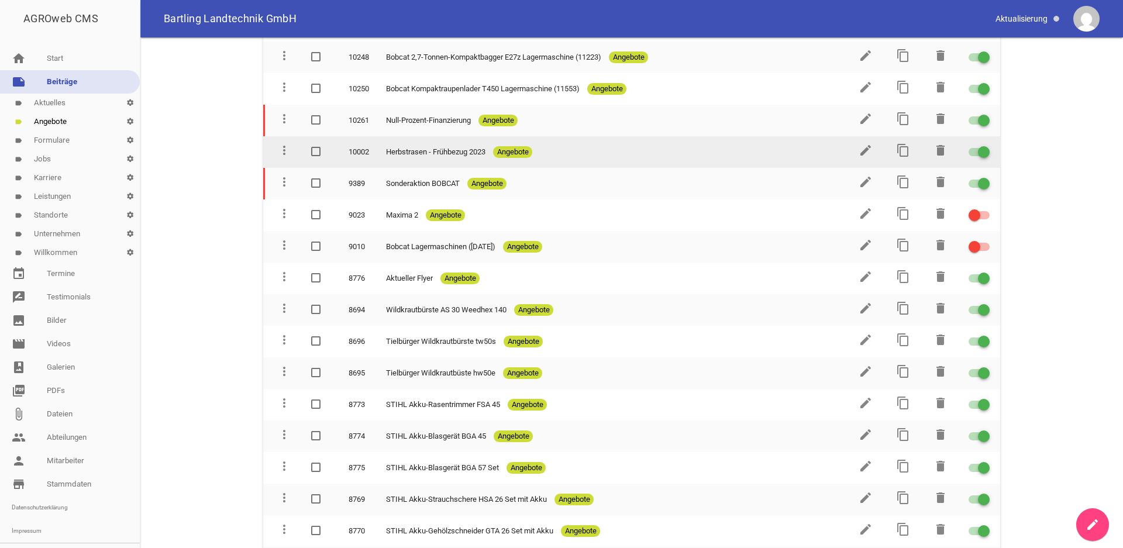
click at [968, 148] on div at bounding box center [978, 152] width 21 height 8
click at [986, 145] on input "checkbox" at bounding box center [986, 145] width 0 height 0
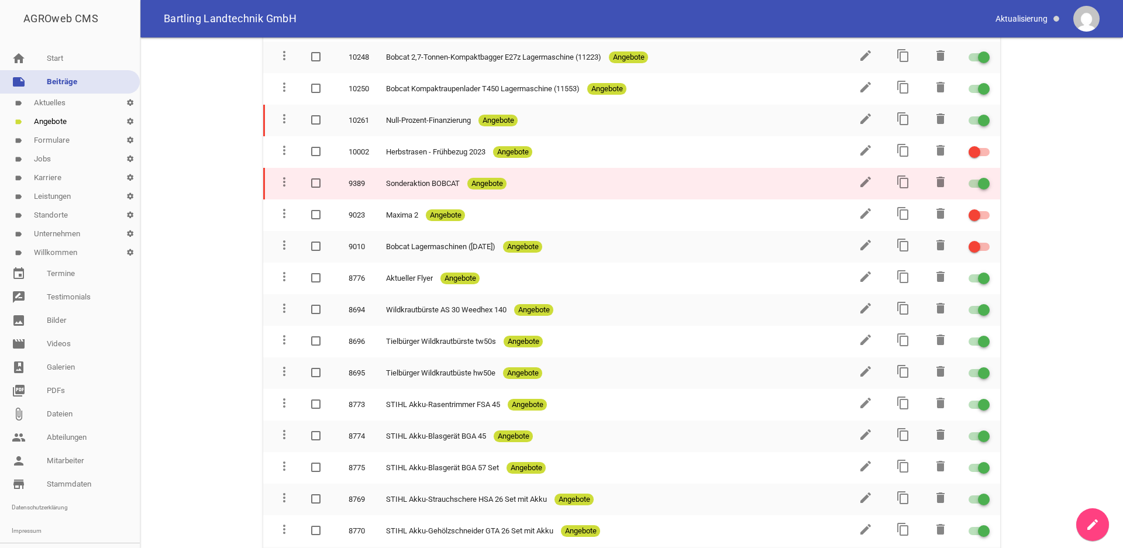
click at [968, 180] on div at bounding box center [978, 184] width 21 height 8
click at [986, 177] on input "checkbox" at bounding box center [986, 177] width 0 height 0
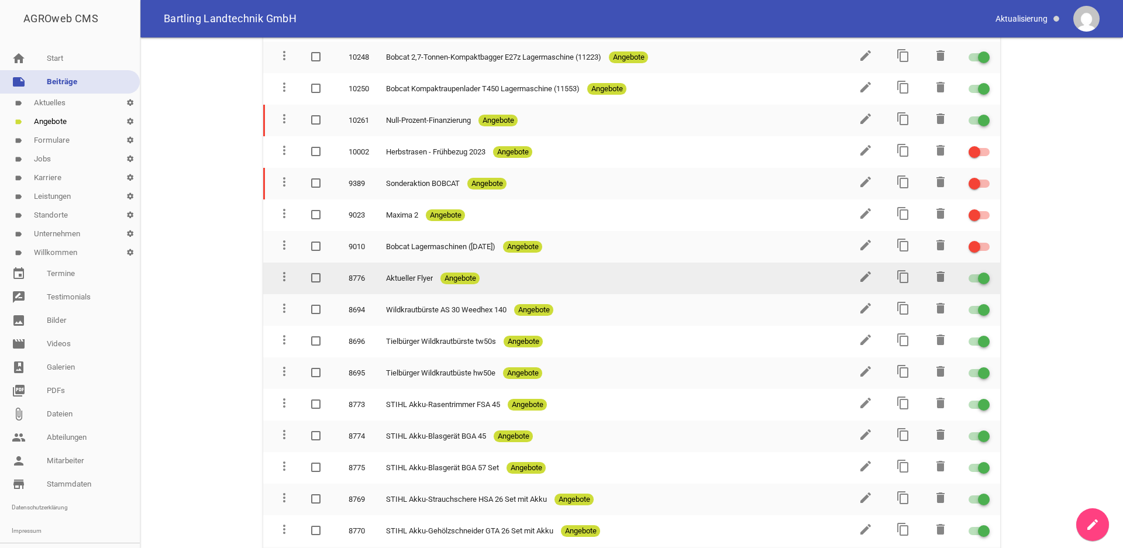
drag, startPoint x: 958, startPoint y: 269, endPoint x: 962, endPoint y: 292, distance: 23.1
click at [959, 270] on td at bounding box center [979, 279] width 42 height 32
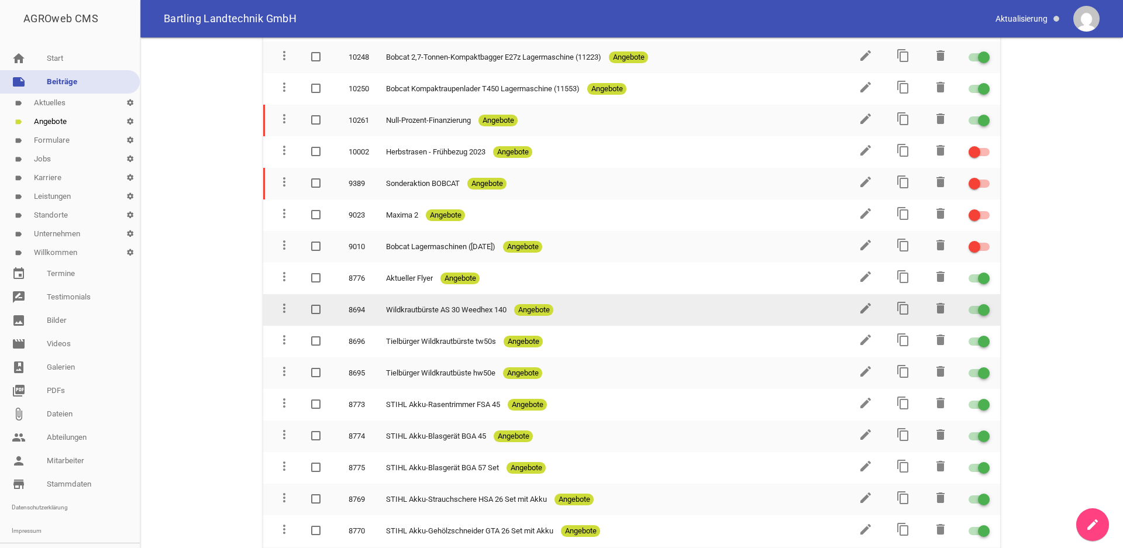
click at [968, 306] on div at bounding box center [978, 310] width 21 height 8
click at [986, 303] on input "checkbox" at bounding box center [986, 303] width 0 height 0
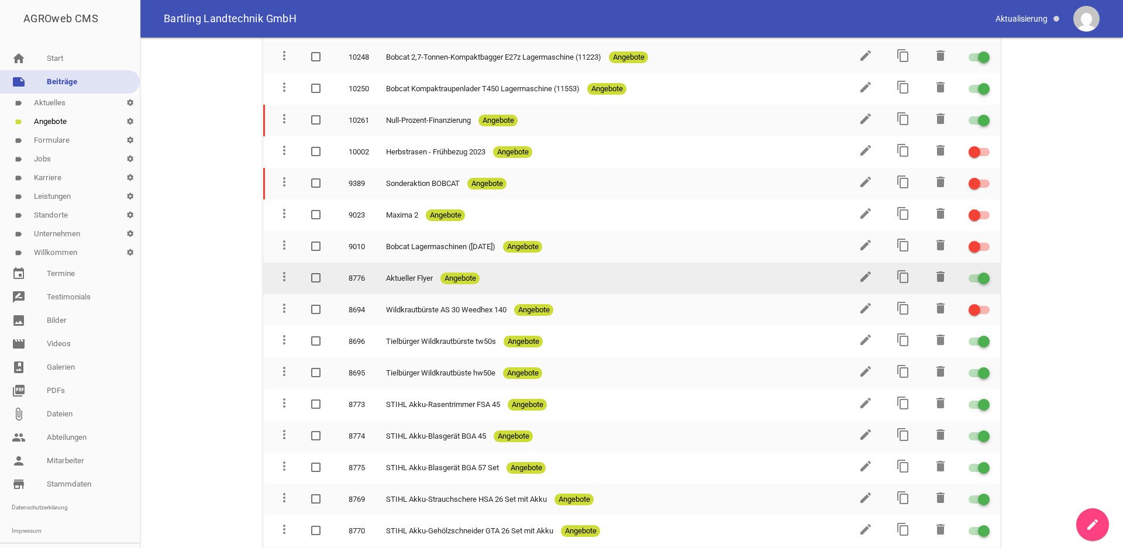
click at [968, 274] on label at bounding box center [977, 278] width 18 height 14
click at [986, 271] on input "checkbox" at bounding box center [986, 271] width 0 height 0
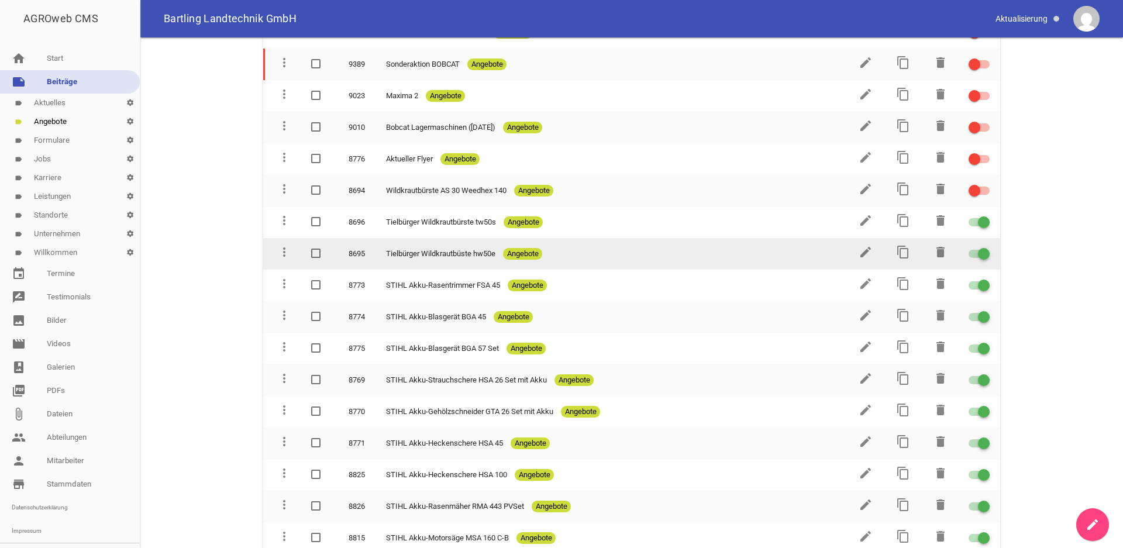
scroll to position [793, 0]
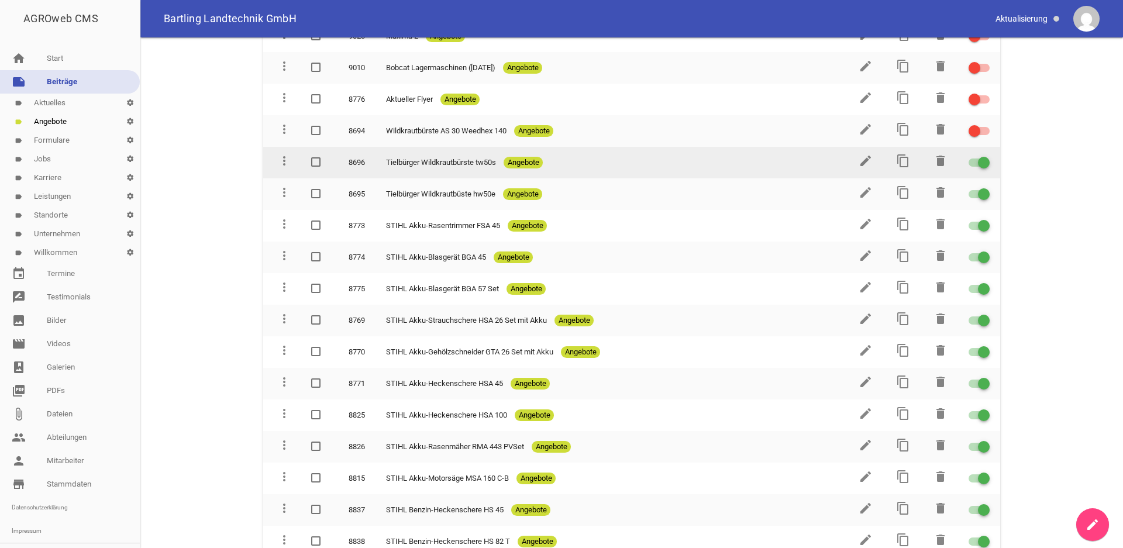
click at [968, 158] on div at bounding box center [978, 162] width 21 height 8
click at [986, 156] on input "checkbox" at bounding box center [986, 156] width 0 height 0
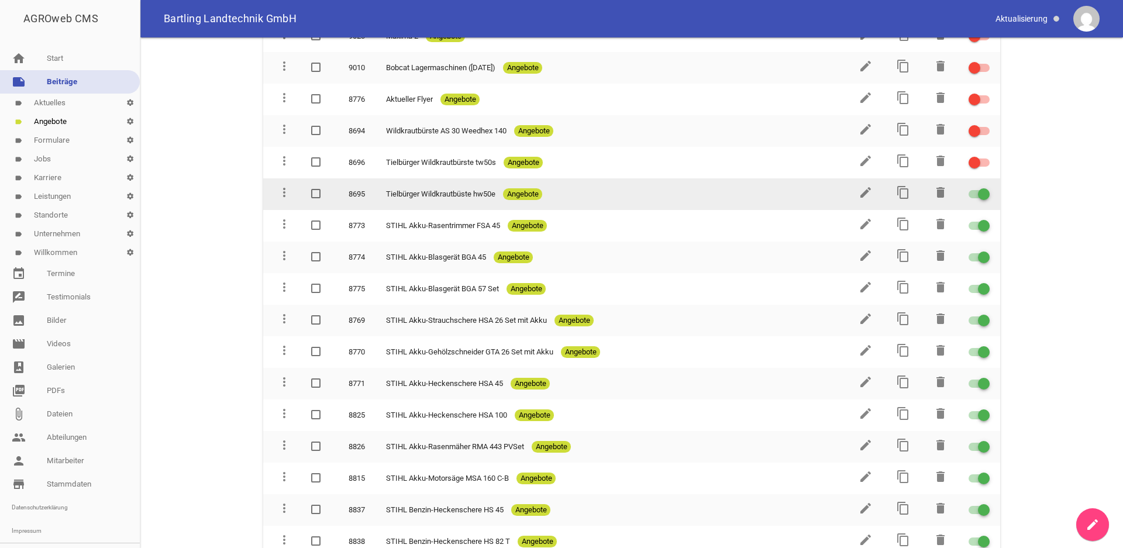
click at [968, 190] on div at bounding box center [978, 194] width 21 height 8
click at [986, 187] on input "checkbox" at bounding box center [986, 187] width 0 height 0
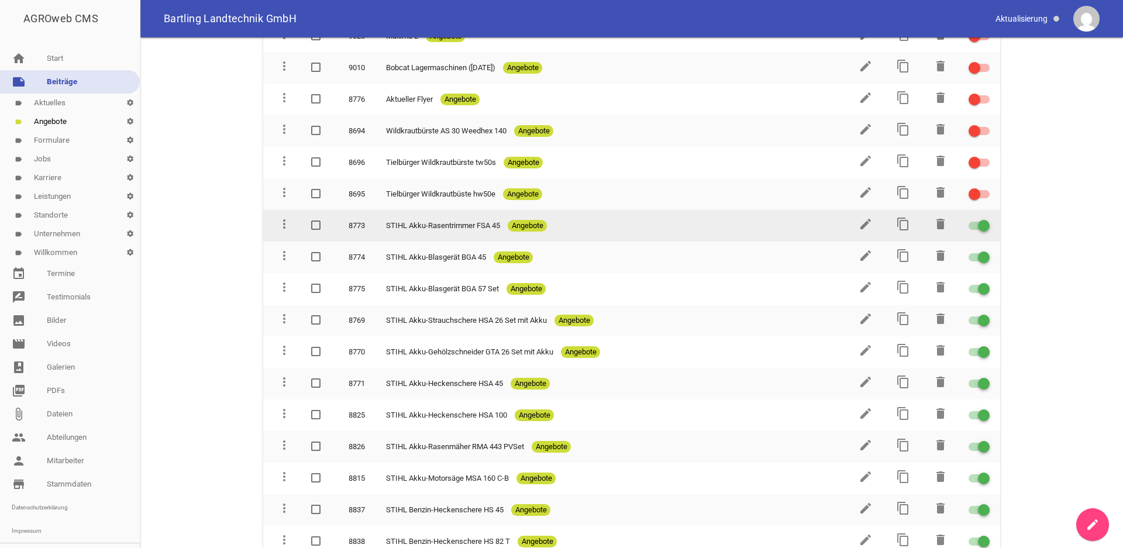
click at [969, 222] on div at bounding box center [978, 226] width 21 height 8
click at [986, 219] on input "checkbox" at bounding box center [986, 219] width 0 height 0
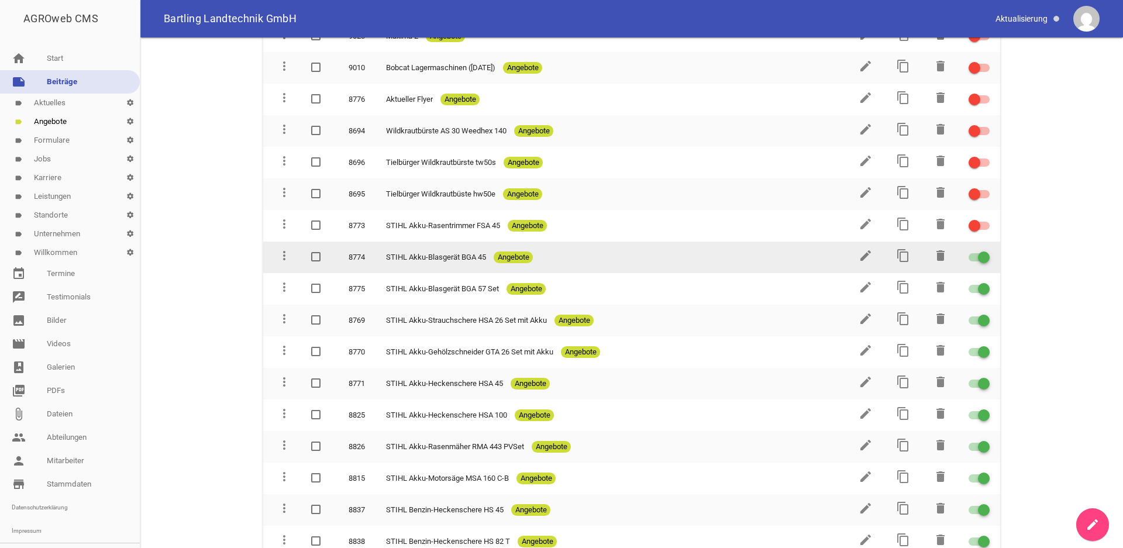
click at [968, 253] on div at bounding box center [978, 257] width 21 height 8
click at [986, 250] on input "checkbox" at bounding box center [986, 250] width 0 height 0
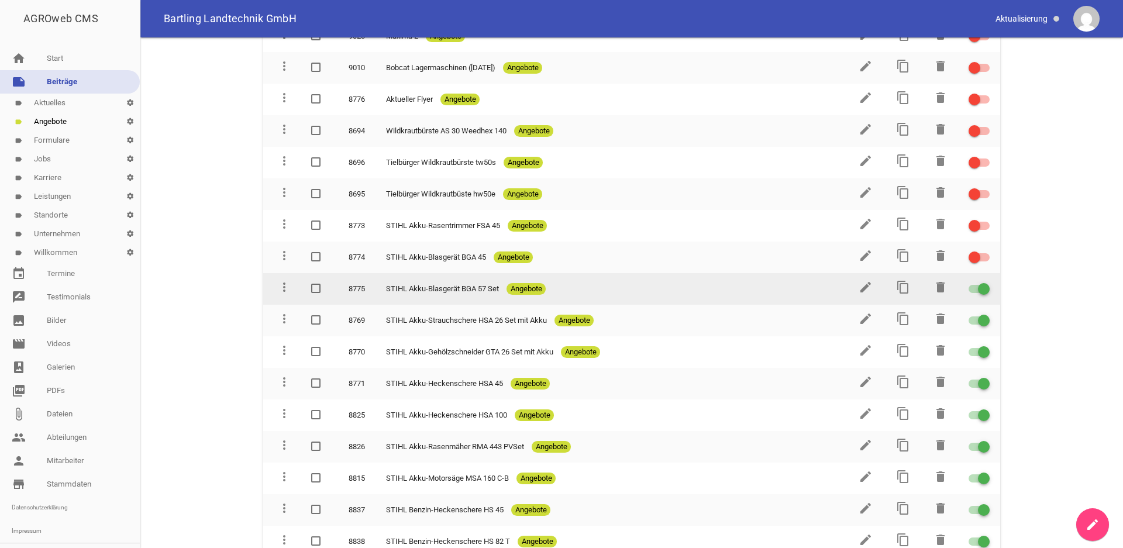
click at [968, 285] on div at bounding box center [978, 289] width 21 height 8
click at [986, 282] on input "checkbox" at bounding box center [986, 282] width 0 height 0
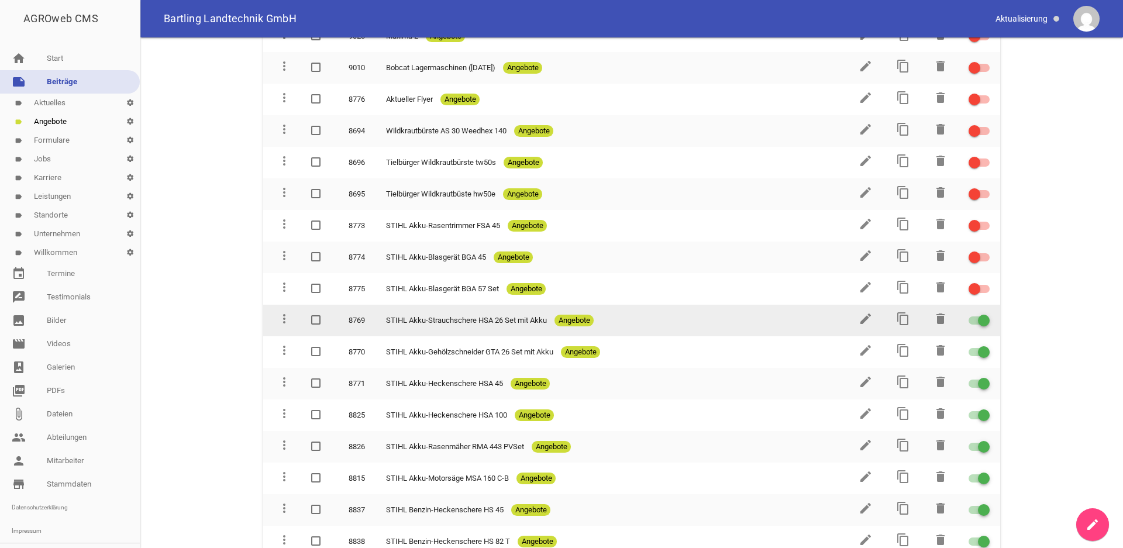
click at [968, 316] on div at bounding box center [978, 320] width 21 height 8
click at [986, 313] on input "checkbox" at bounding box center [986, 313] width 0 height 0
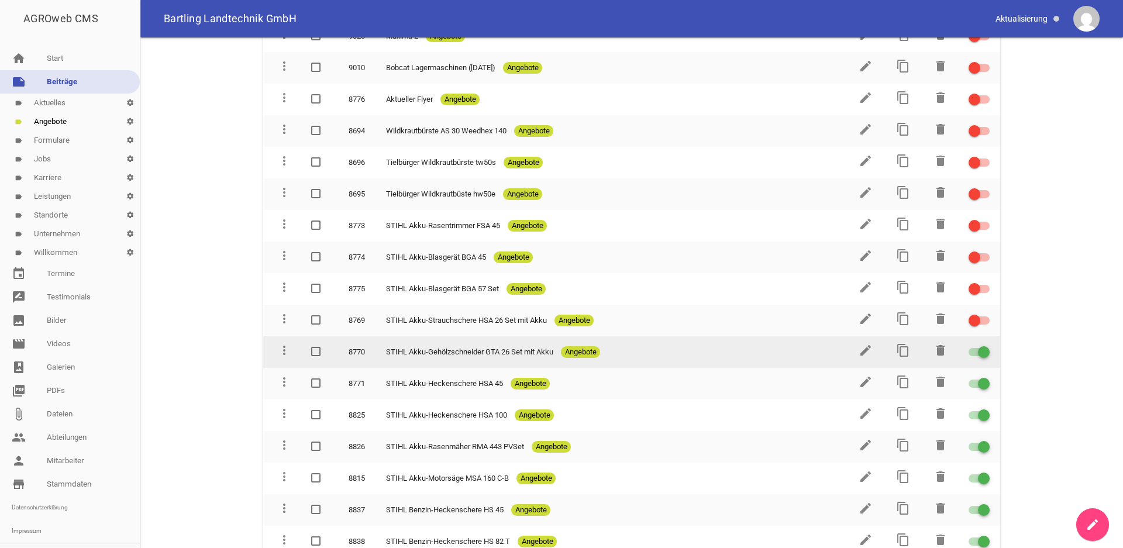
drag, startPoint x: 961, startPoint y: 343, endPoint x: 961, endPoint y: 351, distance: 8.8
click at [968, 348] on div at bounding box center [978, 352] width 21 height 8
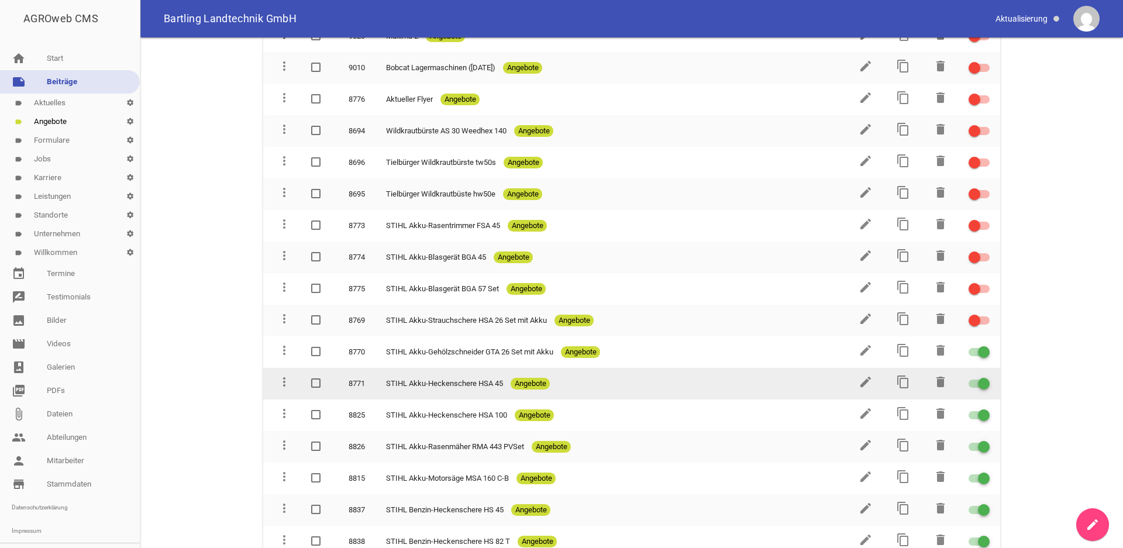
click at [968, 379] on div at bounding box center [978, 383] width 21 height 8
click at [986, 377] on input "checkbox" at bounding box center [986, 377] width 0 height 0
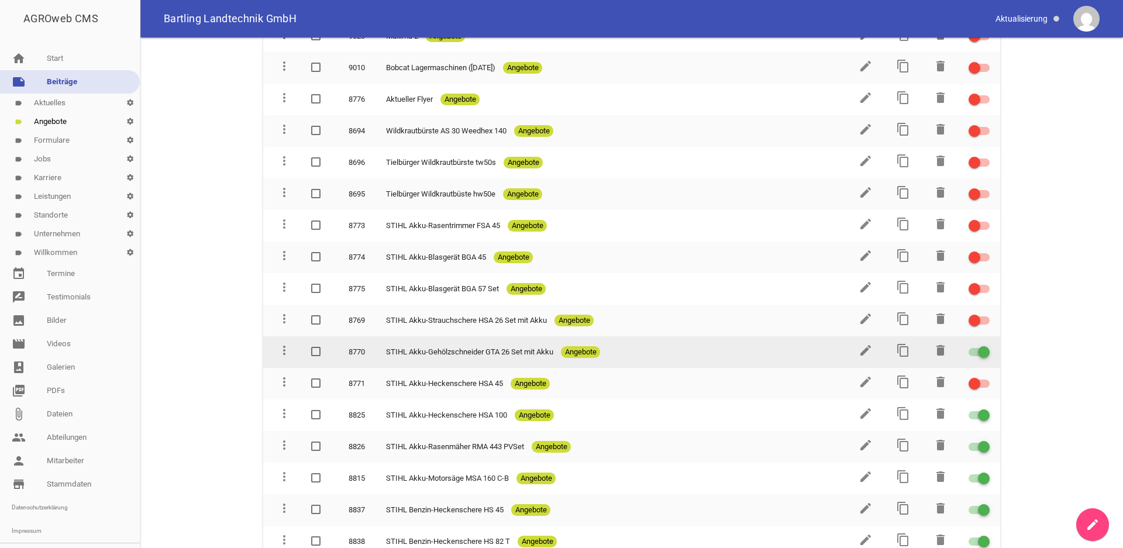
click at [968, 348] on div at bounding box center [978, 352] width 21 height 8
click at [986, 345] on input "checkbox" at bounding box center [986, 345] width 0 height 0
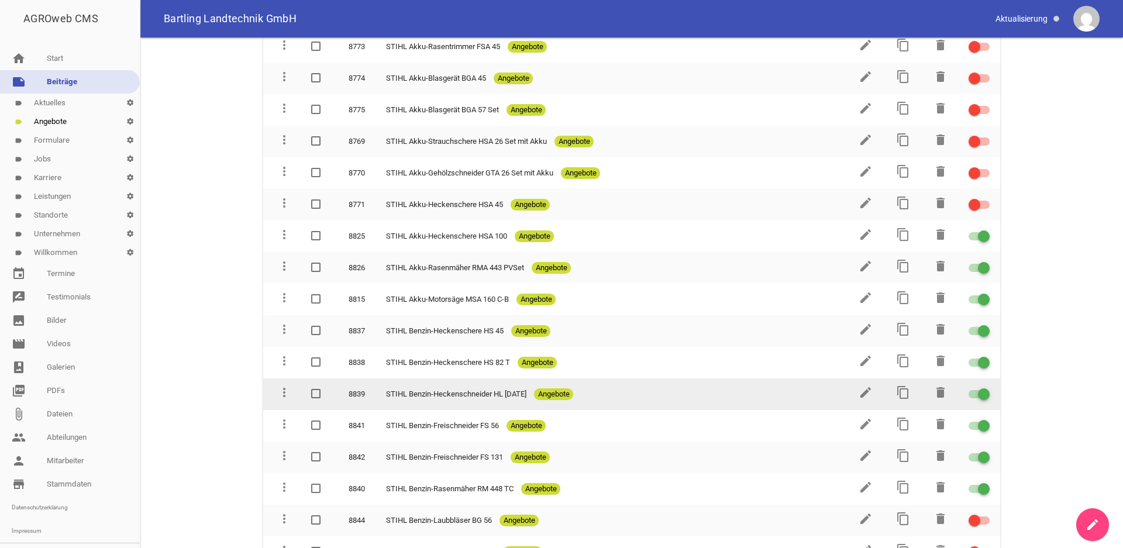
scroll to position [1031, 0]
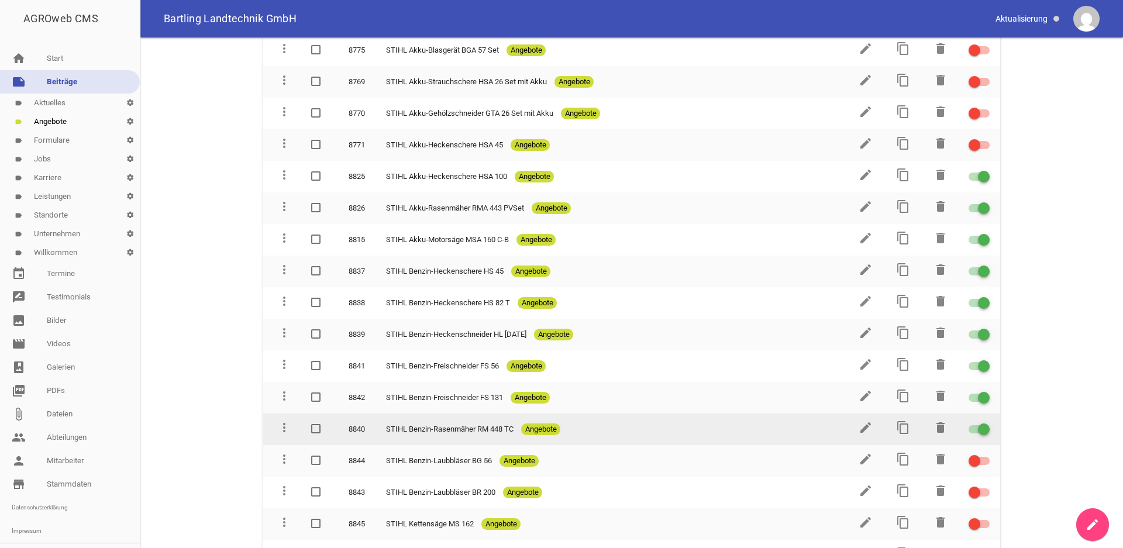
click at [960, 416] on td at bounding box center [979, 429] width 42 height 32
click at [968, 425] on div at bounding box center [978, 429] width 21 height 8
click at [986, 422] on input "checkbox" at bounding box center [986, 422] width 0 height 0
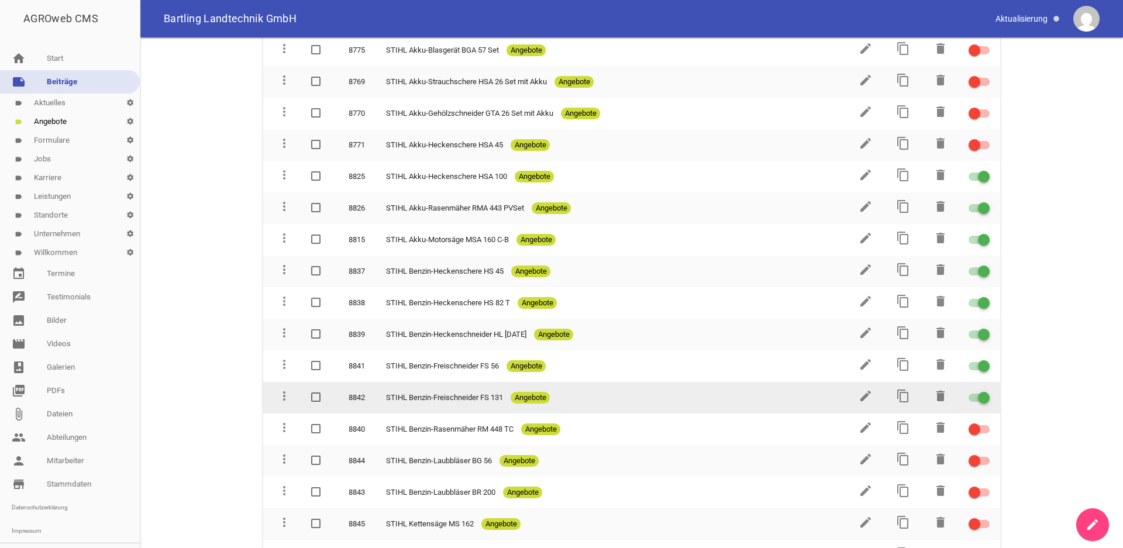
click at [968, 394] on div at bounding box center [978, 398] width 21 height 8
click at [986, 391] on input "checkbox" at bounding box center [986, 391] width 0 height 0
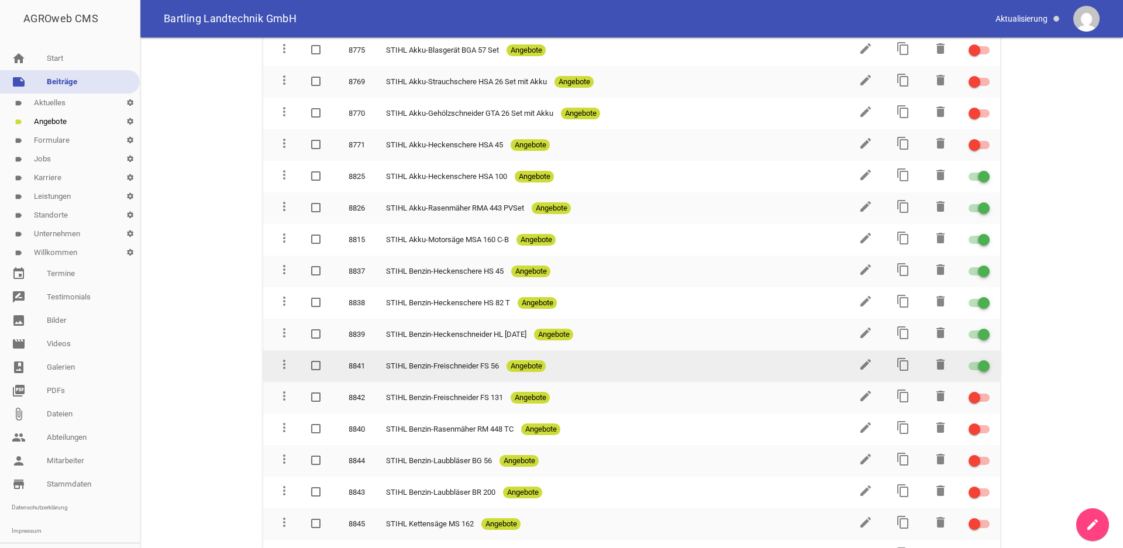
click at [968, 362] on div at bounding box center [978, 366] width 21 height 8
click at [986, 359] on input "checkbox" at bounding box center [986, 359] width 0 height 0
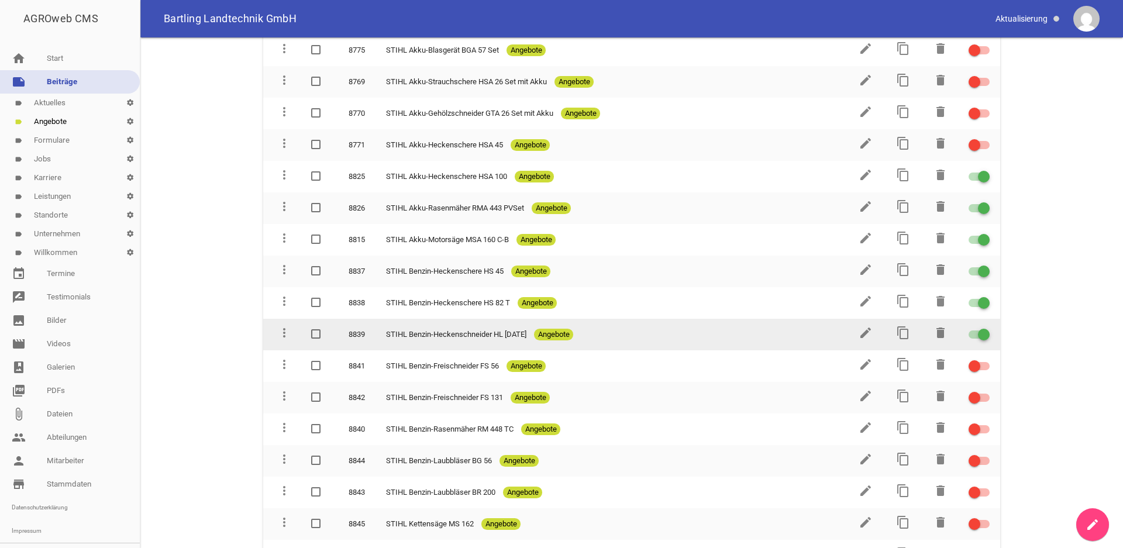
click at [968, 330] on div at bounding box center [978, 334] width 21 height 8
click at [986, 327] on input "checkbox" at bounding box center [986, 327] width 0 height 0
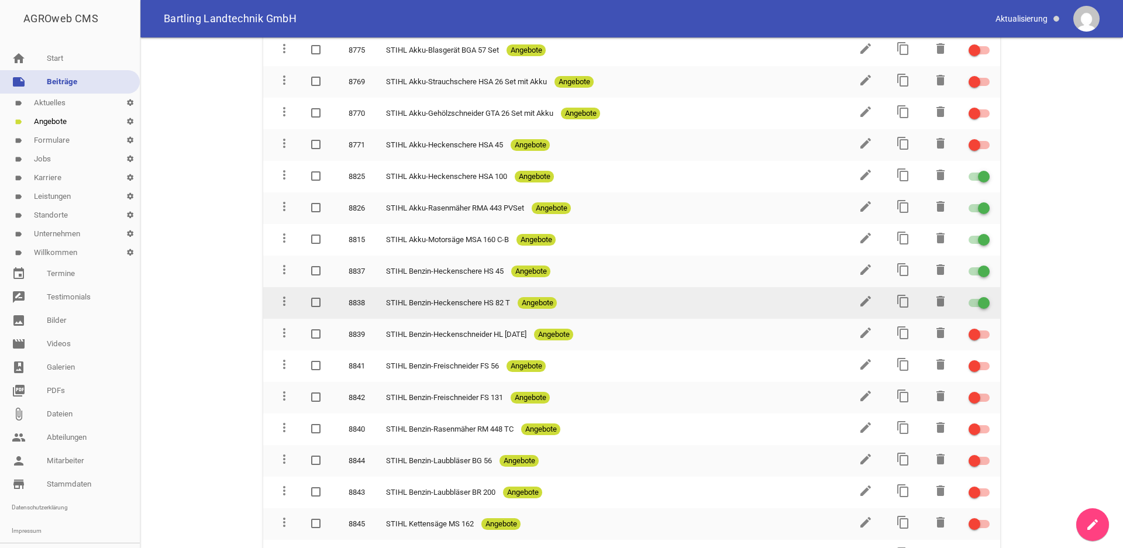
click at [968, 299] on div at bounding box center [978, 303] width 21 height 8
click at [986, 296] on input "checkbox" at bounding box center [986, 296] width 0 height 0
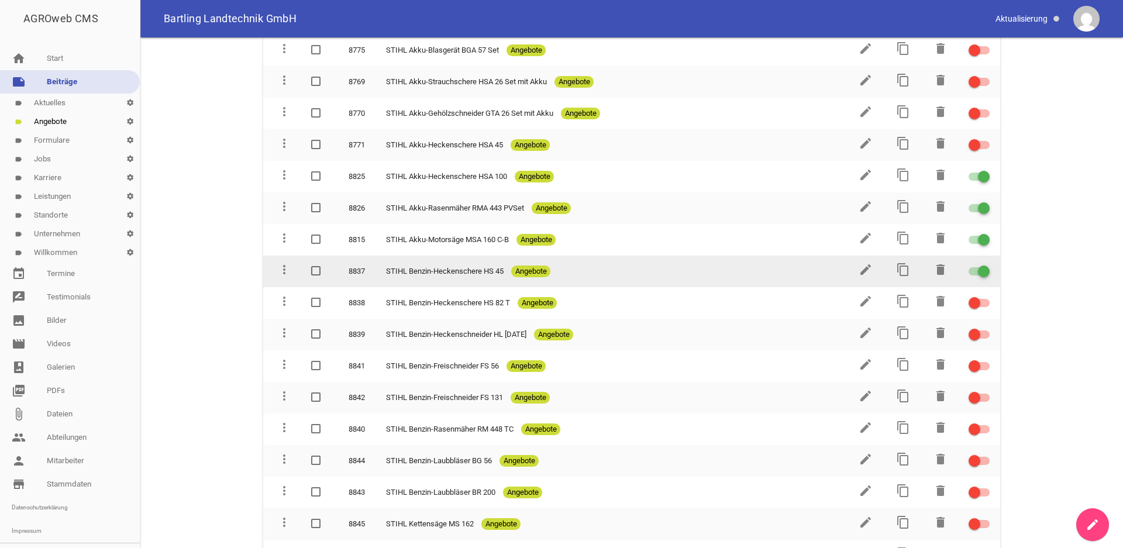
click at [968, 267] on div at bounding box center [978, 271] width 21 height 8
click at [986, 264] on input "checkbox" at bounding box center [986, 264] width 0 height 0
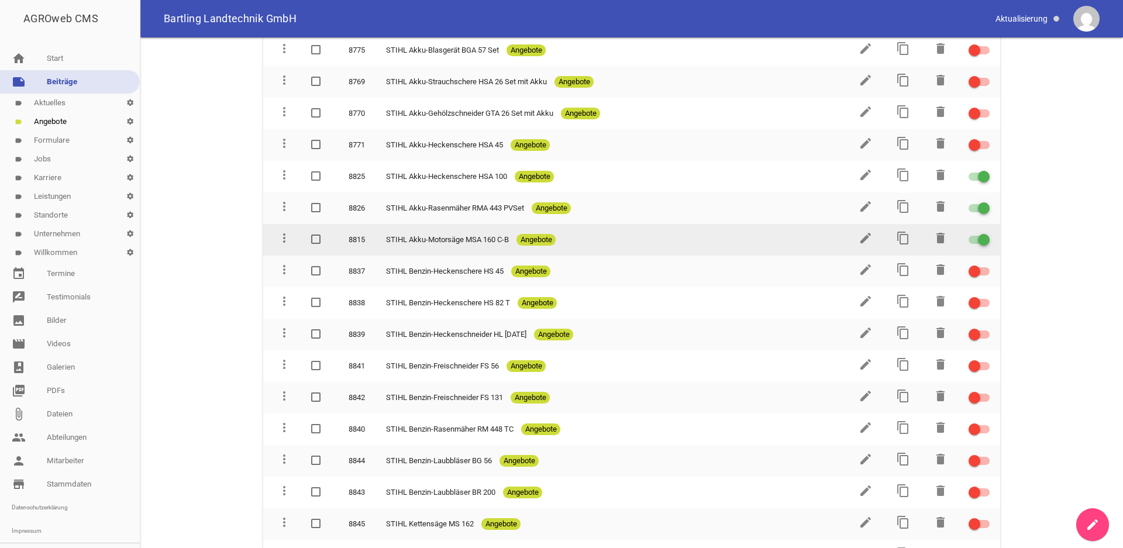
click at [968, 236] on div at bounding box center [978, 240] width 21 height 8
click at [986, 233] on input "checkbox" at bounding box center [986, 233] width 0 height 0
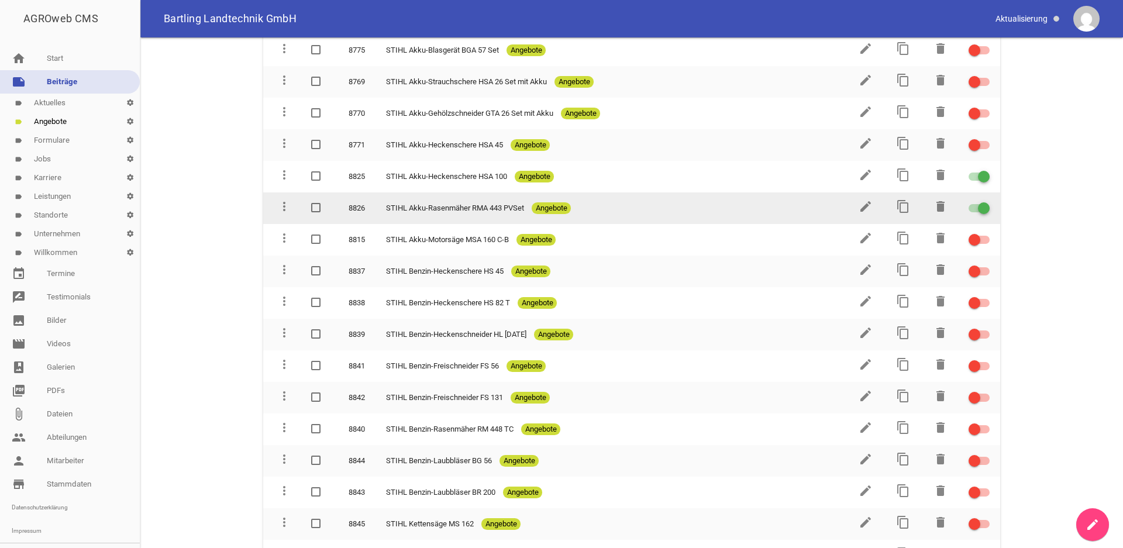
click at [968, 204] on div at bounding box center [978, 208] width 21 height 8
click at [986, 201] on input "checkbox" at bounding box center [986, 201] width 0 height 0
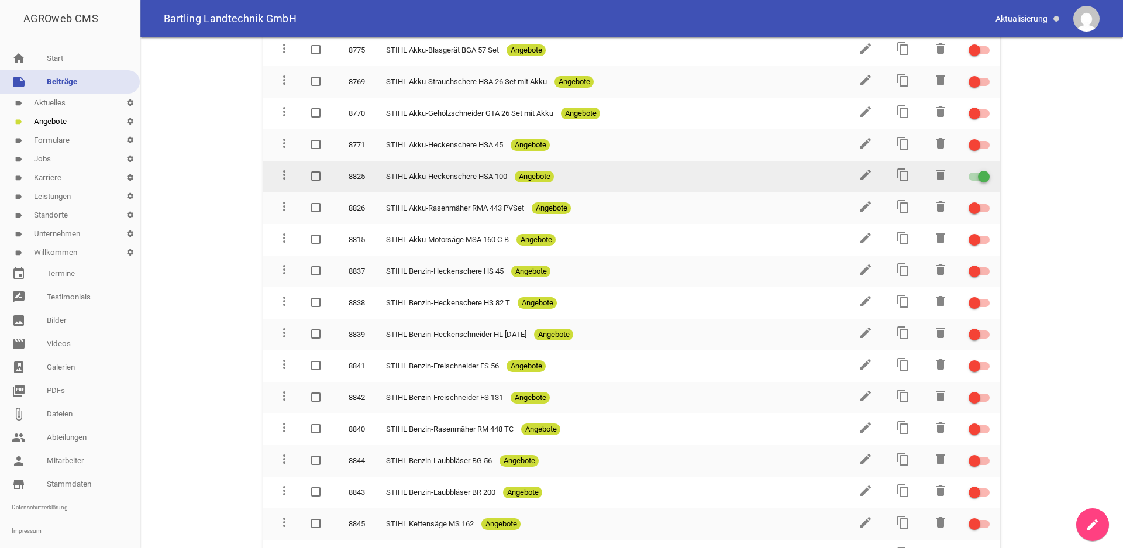
click at [968, 172] on div at bounding box center [978, 176] width 21 height 8
click at [986, 170] on input "checkbox" at bounding box center [986, 170] width 0 height 0
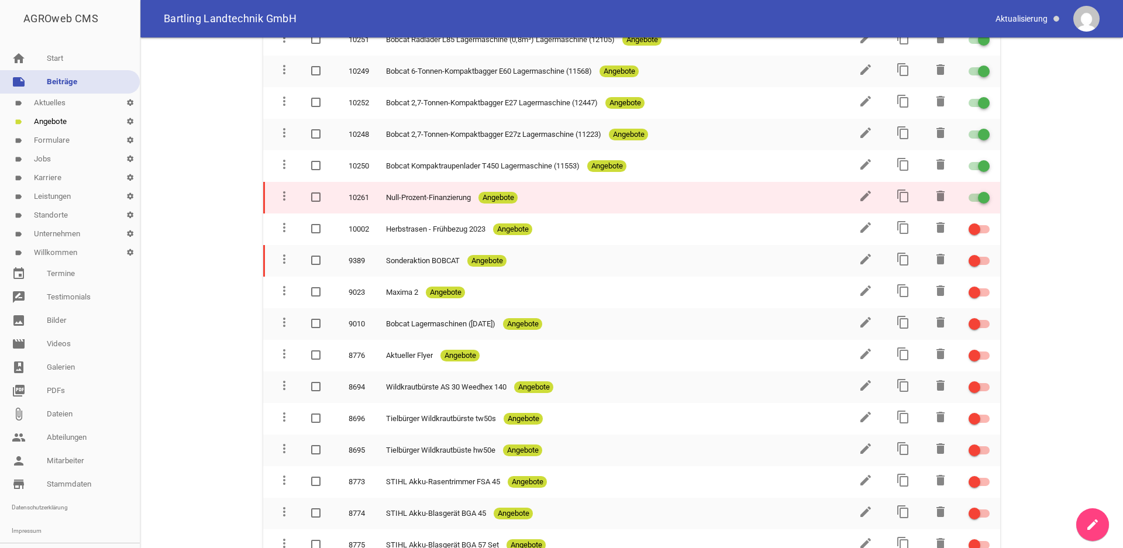
scroll to position [179, 0]
